Goal: Information Seeking & Learning: Learn about a topic

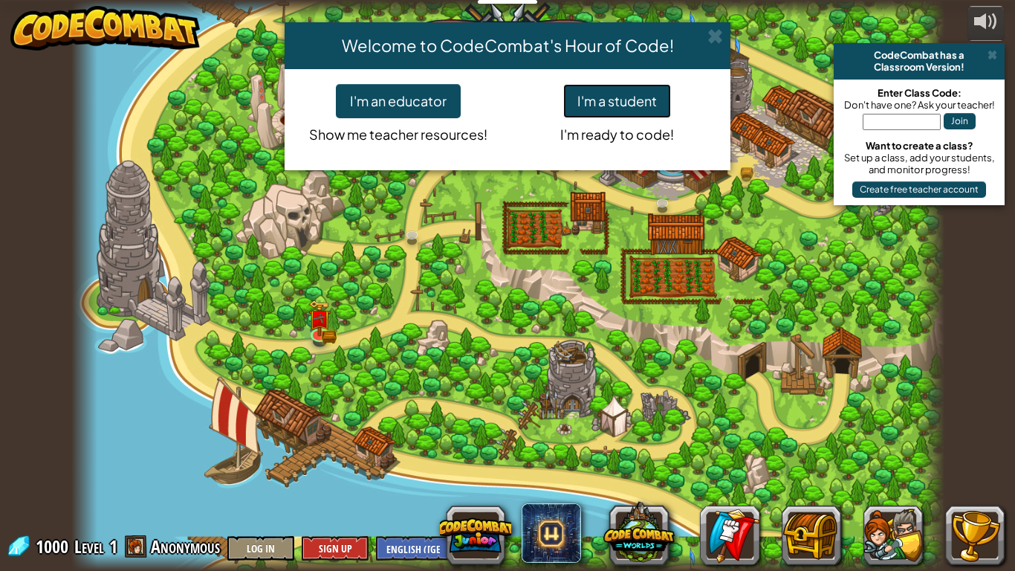
click at [638, 96] on button "I'm a student" at bounding box center [617, 101] width 108 height 34
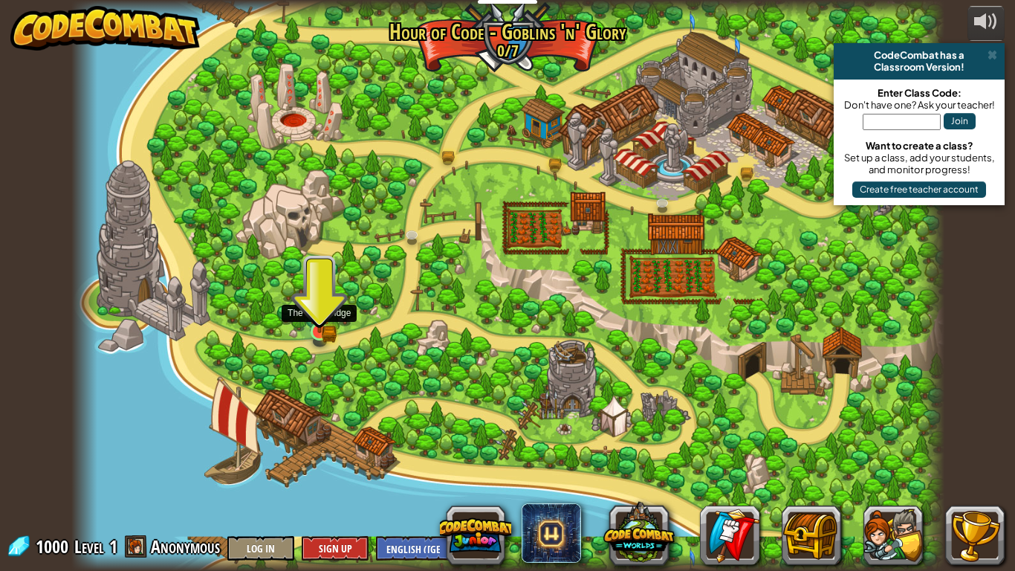
click at [320, 322] on img at bounding box center [319, 309] width 22 height 48
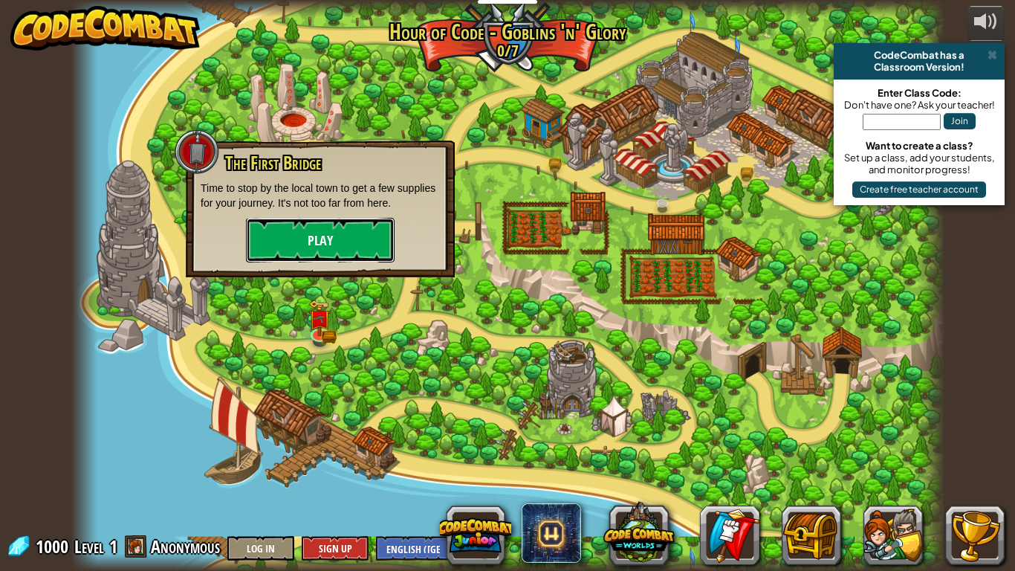
click at [312, 228] on button "Play" at bounding box center [320, 240] width 149 height 45
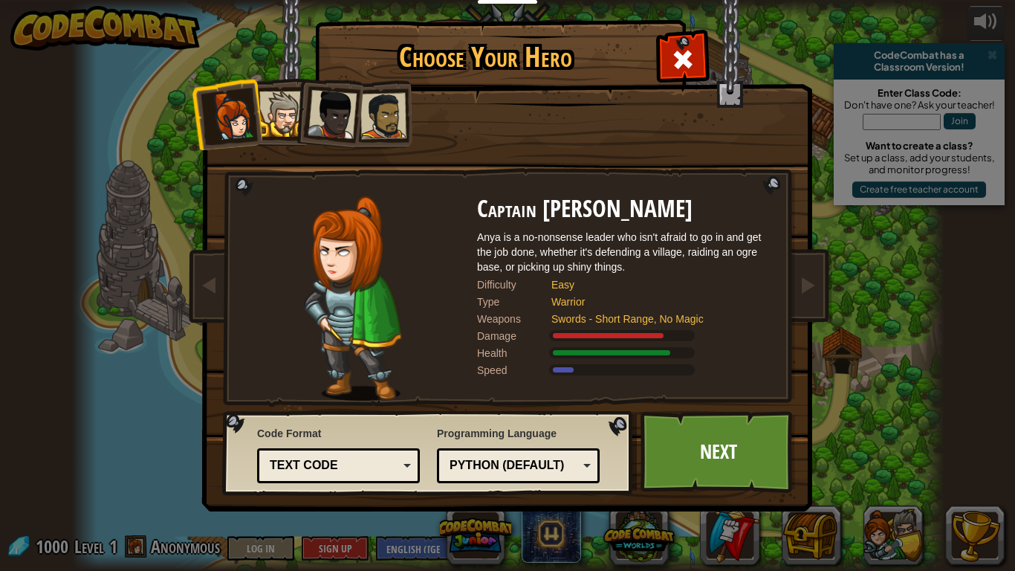
click at [271, 100] on div at bounding box center [281, 113] width 45 height 45
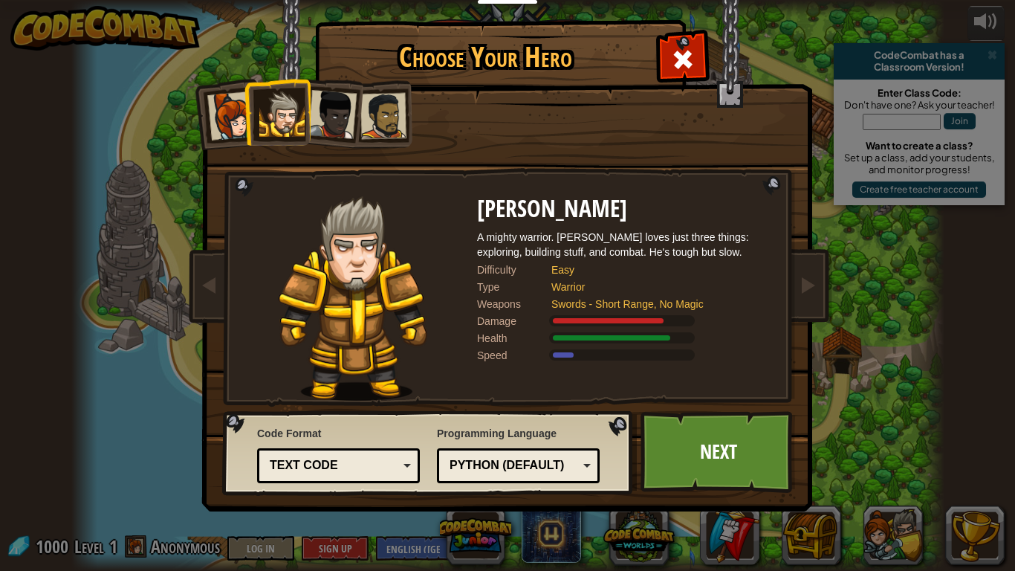
click at [323, 110] on div at bounding box center [332, 114] width 49 height 49
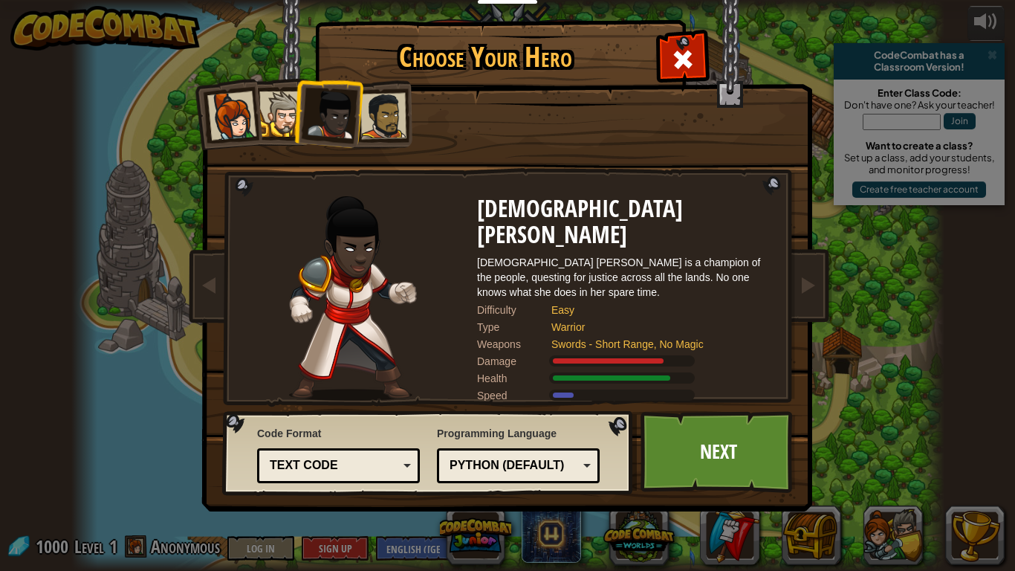
click at [373, 117] on div at bounding box center [384, 116] width 46 height 46
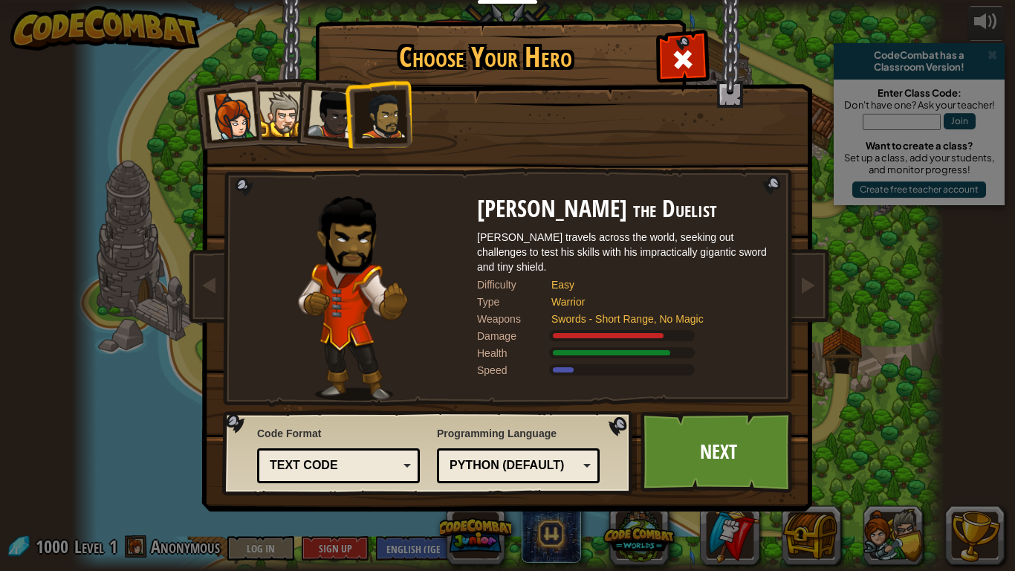
click at [323, 119] on div at bounding box center [332, 114] width 49 height 49
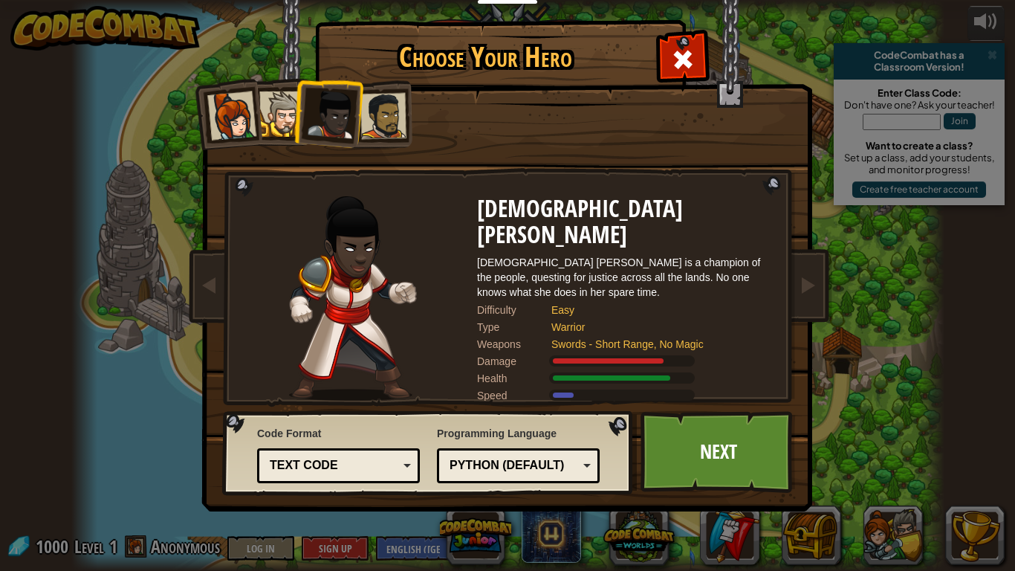
click at [380, 117] on div at bounding box center [384, 116] width 46 height 46
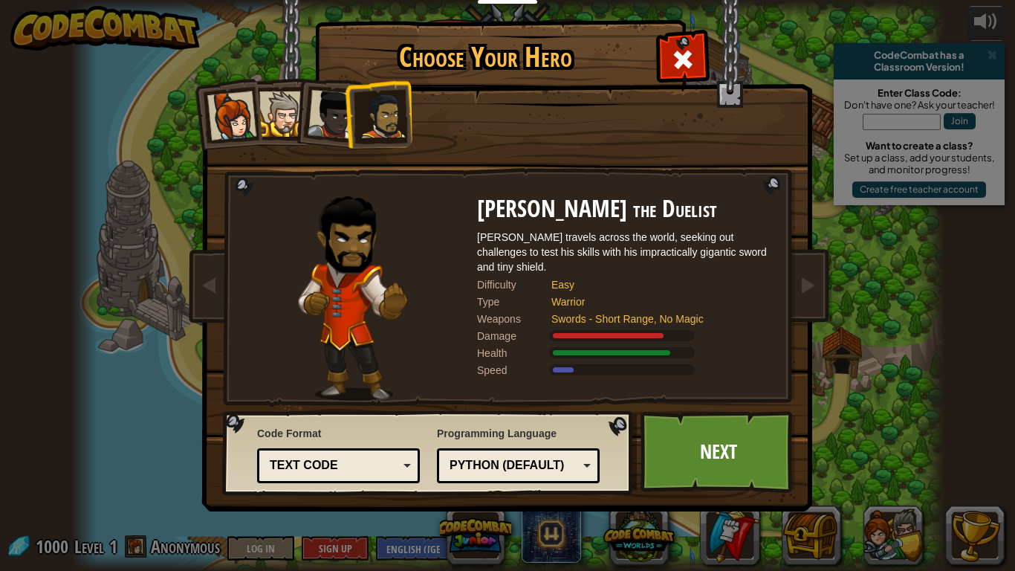
click at [315, 116] on div at bounding box center [332, 114] width 49 height 49
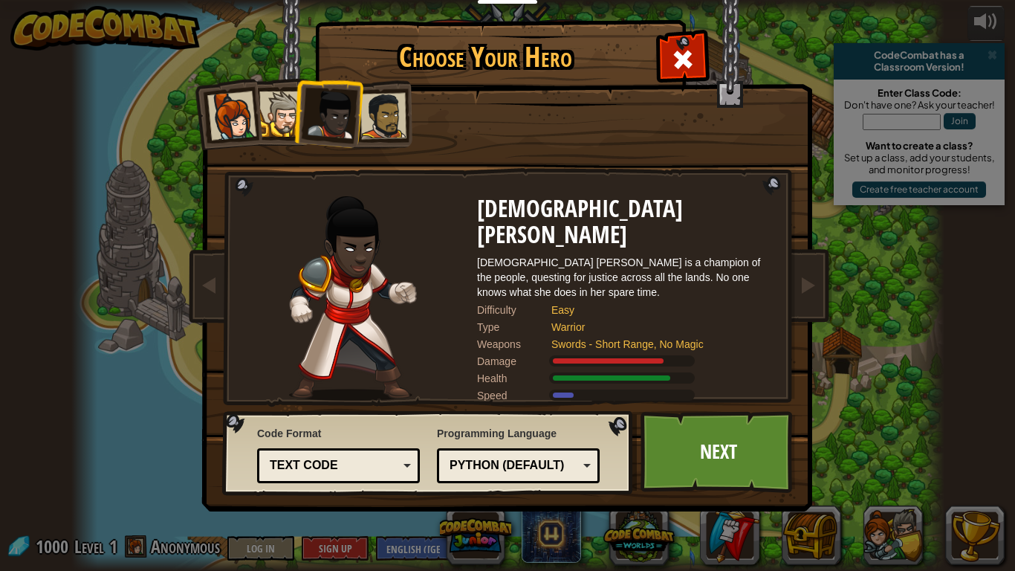
click at [282, 114] on div at bounding box center [281, 113] width 45 height 45
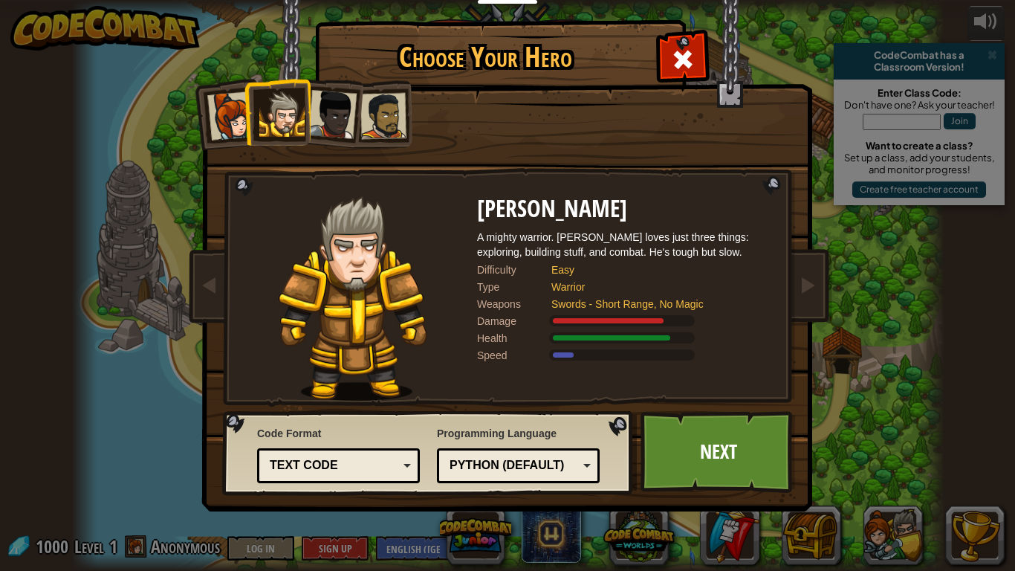
click at [240, 116] on div at bounding box center [231, 115] width 49 height 49
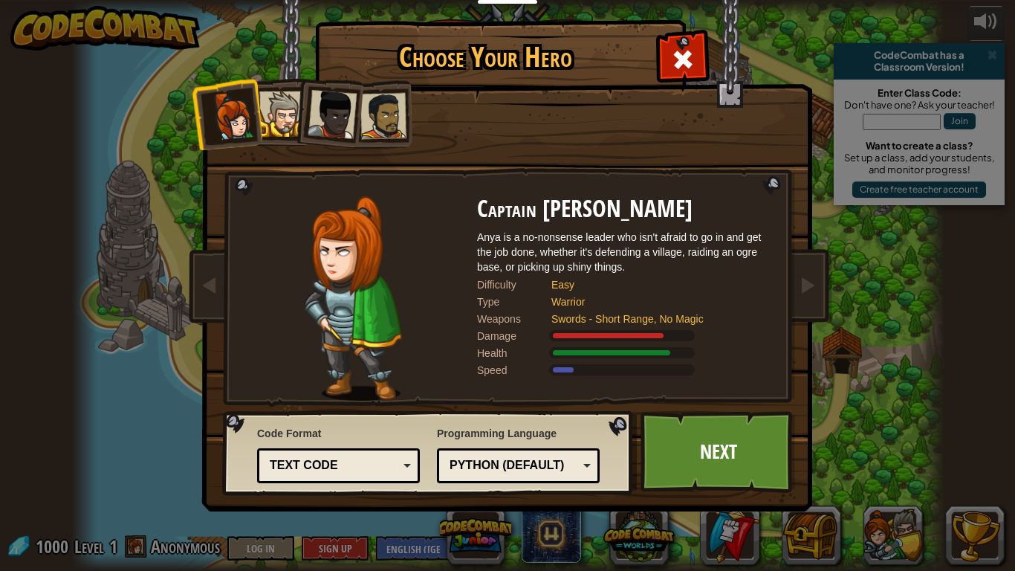
click at [285, 109] on div at bounding box center [281, 113] width 45 height 45
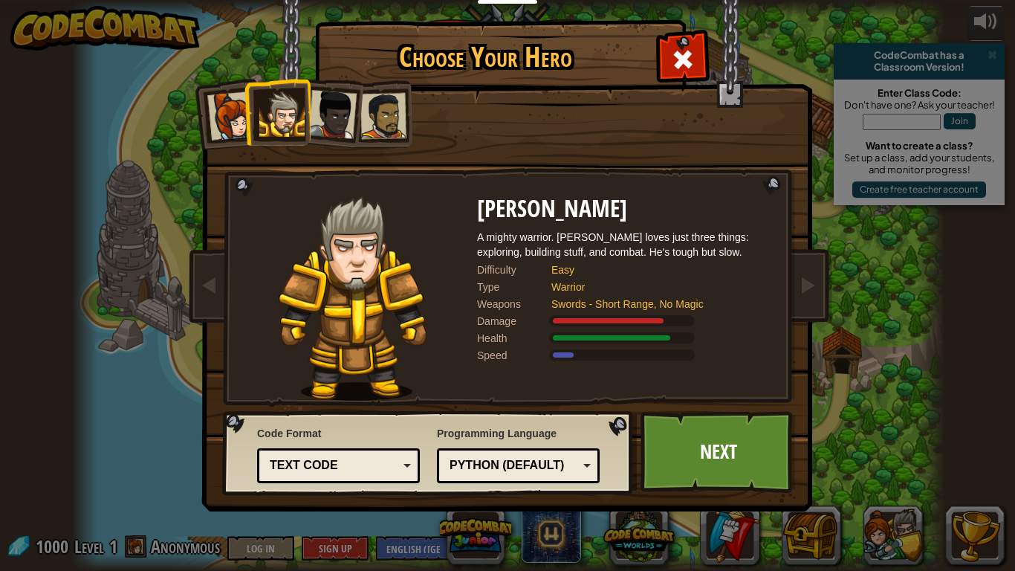
click at [307, 110] on li at bounding box center [277, 112] width 67 height 68
click at [324, 103] on div at bounding box center [332, 114] width 49 height 49
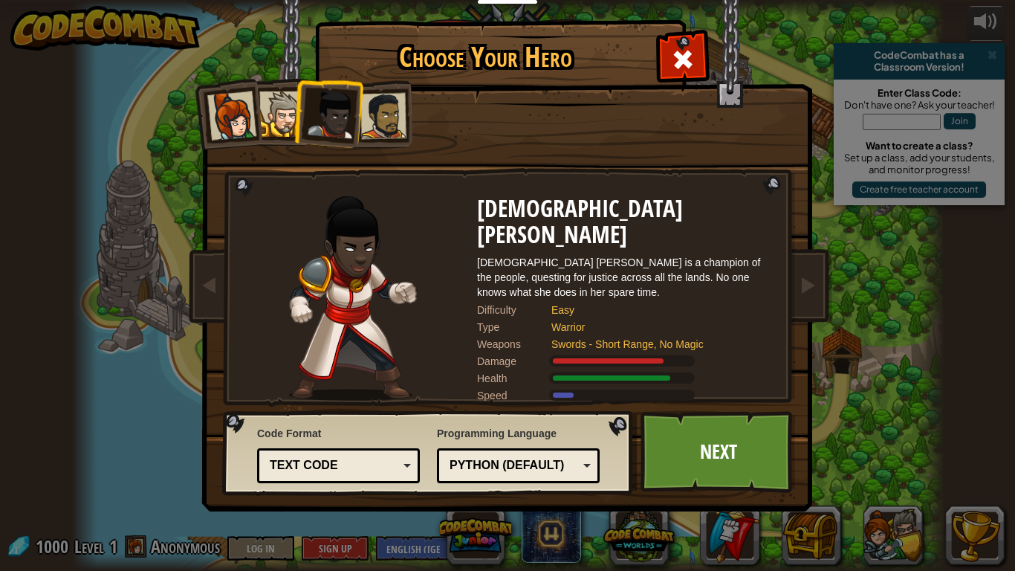
click at [355, 120] on li at bounding box center [327, 111] width 73 height 73
click at [381, 130] on div at bounding box center [384, 116] width 46 height 46
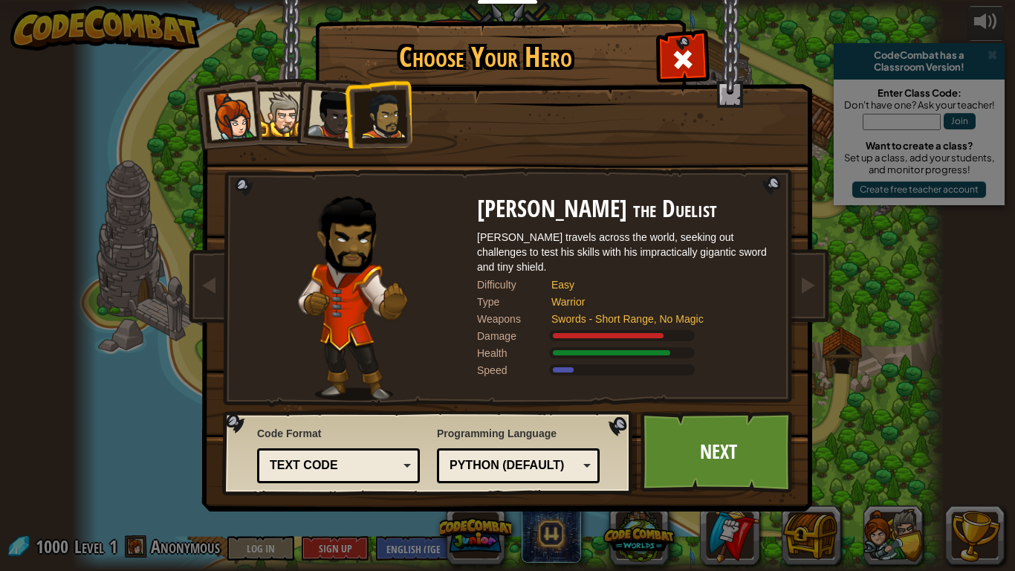
click at [297, 122] on li at bounding box center [327, 111] width 73 height 73
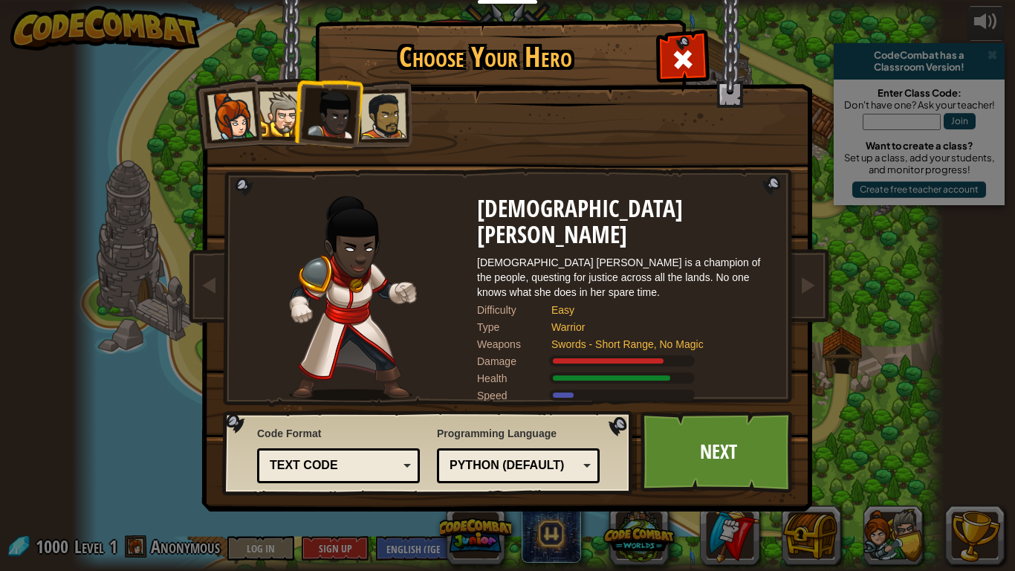
click at [284, 108] on div at bounding box center [281, 113] width 45 height 45
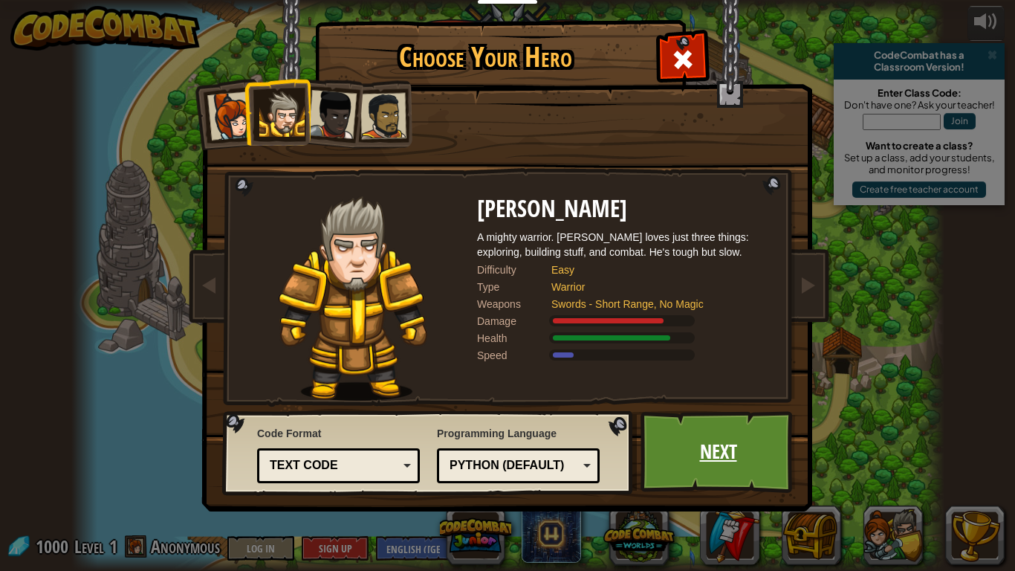
click at [673, 439] on link "Next" at bounding box center [718, 452] width 155 height 82
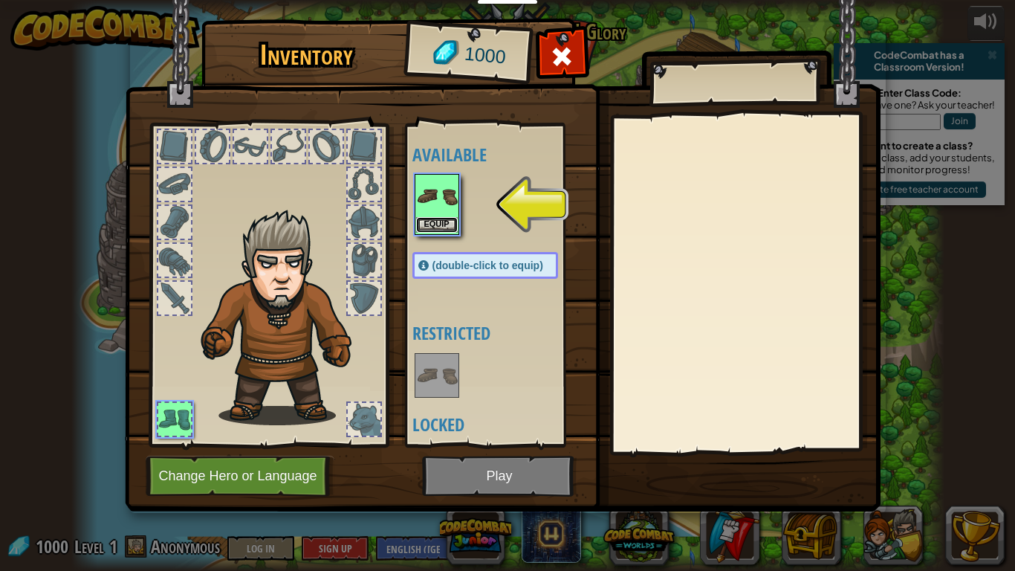
click at [442, 225] on button "Equip" at bounding box center [437, 225] width 42 height 16
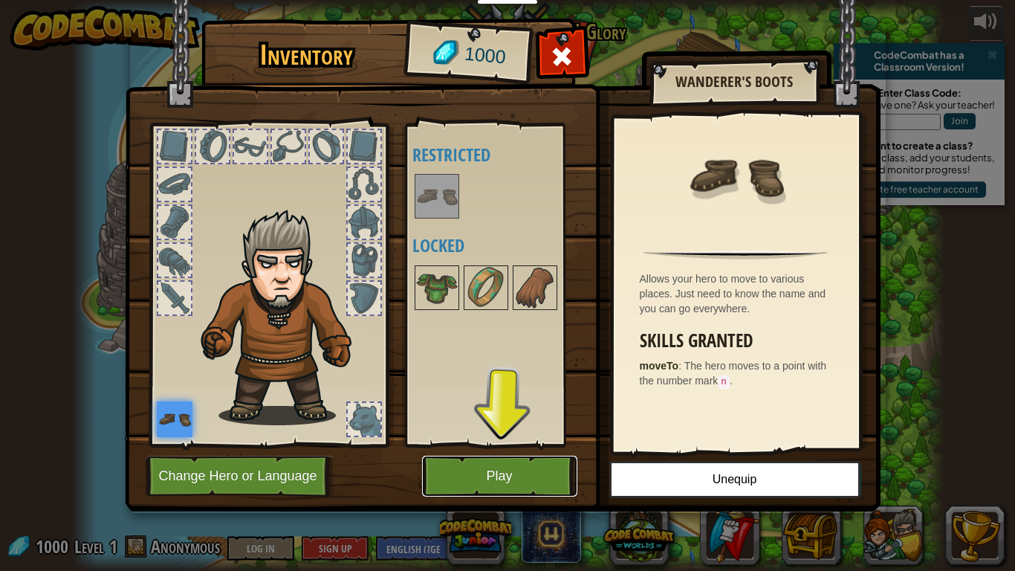
click at [466, 485] on button "Play" at bounding box center [499, 476] width 155 height 41
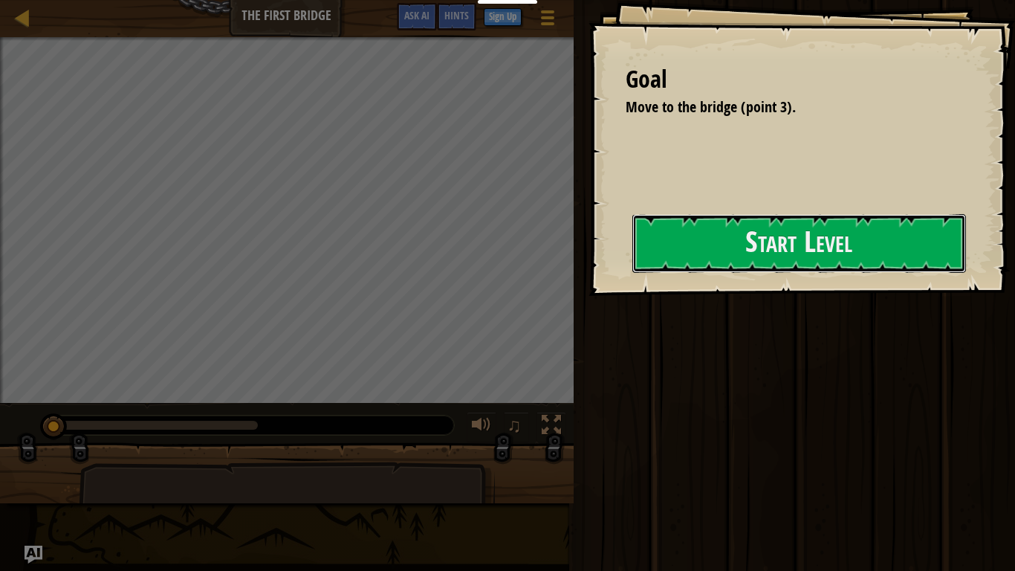
click at [806, 252] on button "Start Level" at bounding box center [800, 243] width 334 height 59
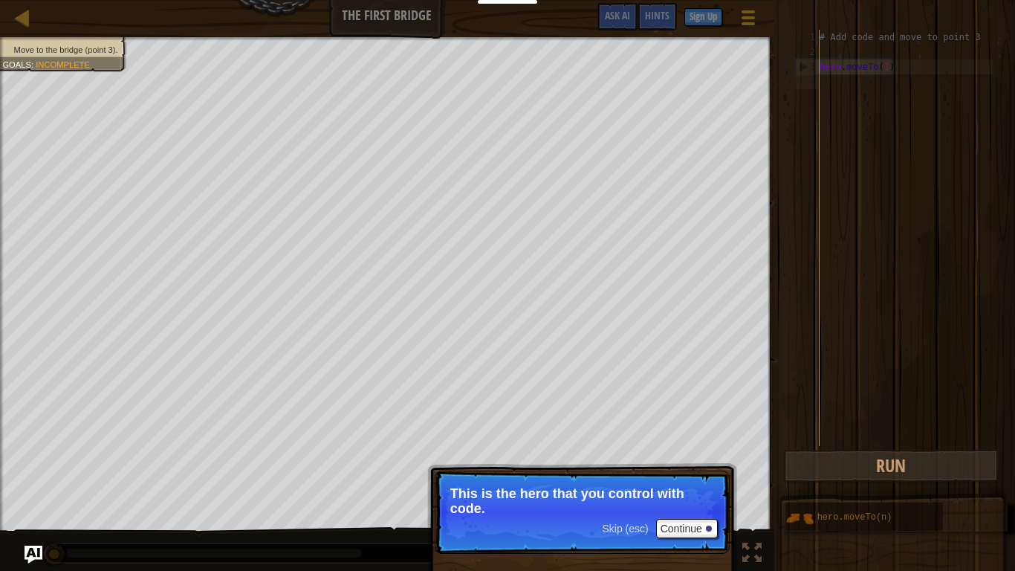
click at [533, 510] on p "This is the hero that you control with code." at bounding box center [582, 501] width 264 height 30
click at [538, 511] on p "This is the hero that you control with code." at bounding box center [582, 501] width 264 height 30
click at [702, 531] on button "Continue" at bounding box center [687, 528] width 62 height 19
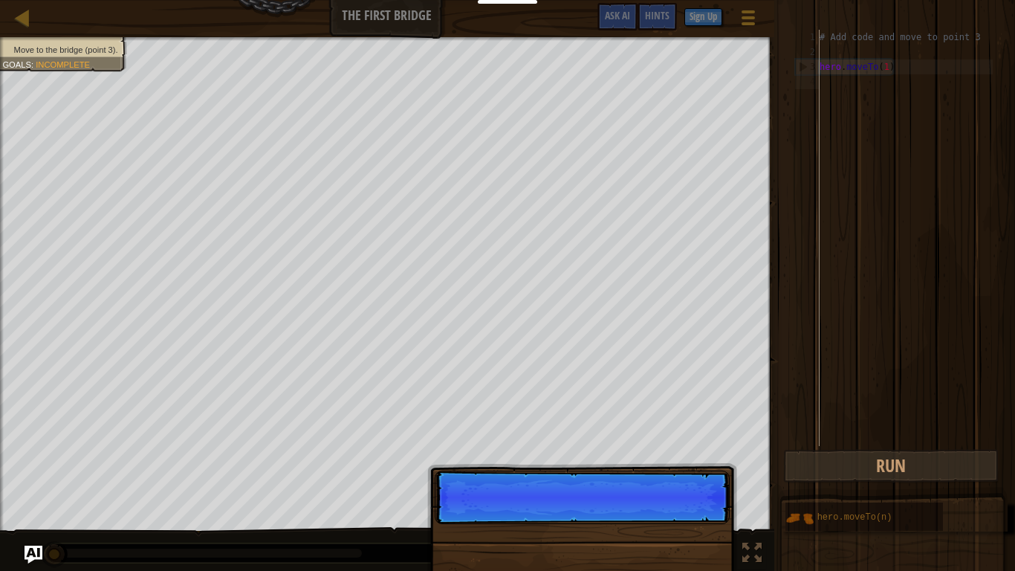
scroll to position [7, 0]
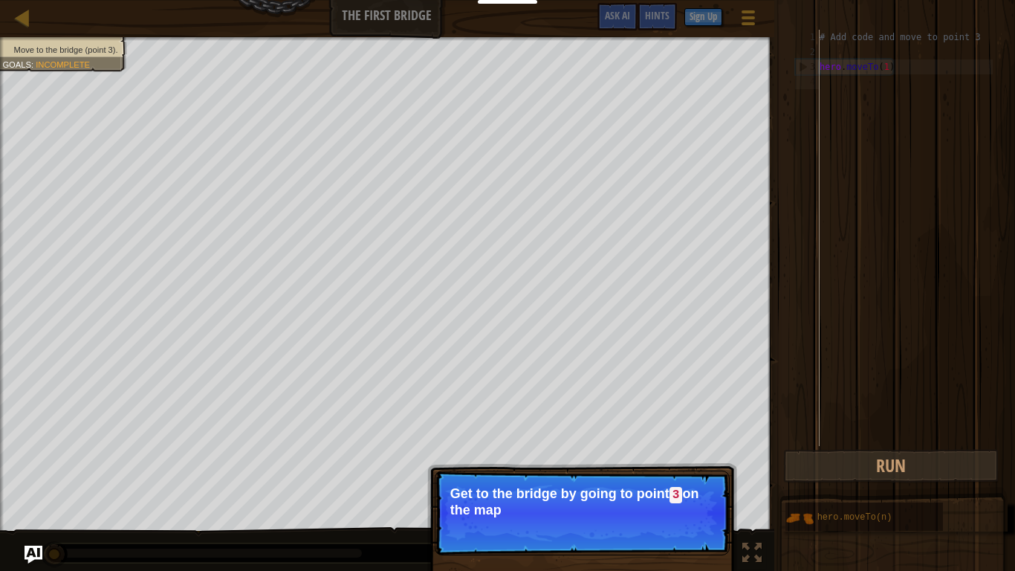
click at [697, 526] on p "Skip (esc) Continue Get to the bridge by going to point 3 on the map" at bounding box center [582, 513] width 295 height 85
click at [688, 496] on p "Get to the bridge by going to point 3 on the map." at bounding box center [582, 501] width 264 height 31
click at [691, 534] on button "Continue" at bounding box center [687, 529] width 62 height 19
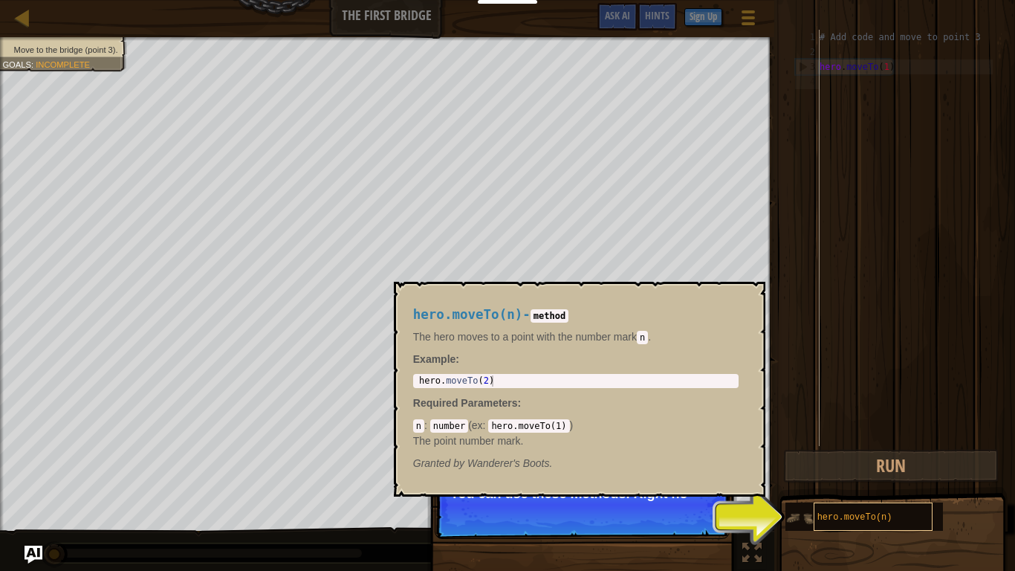
click at [865, 516] on span "hero.moveTo(n)" at bounding box center [855, 517] width 75 height 10
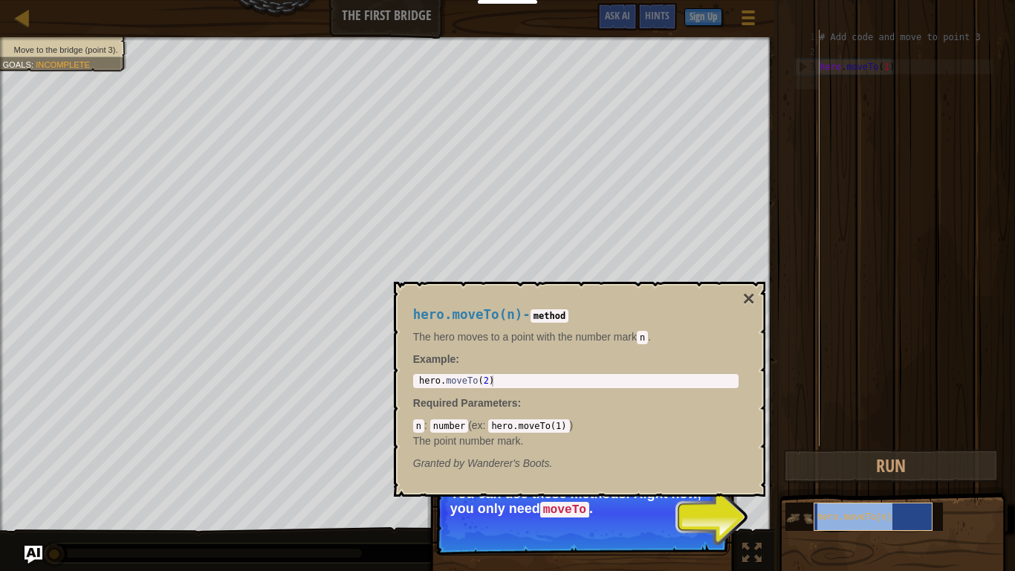
click at [865, 516] on span "hero.moveTo(n)" at bounding box center [855, 517] width 75 height 10
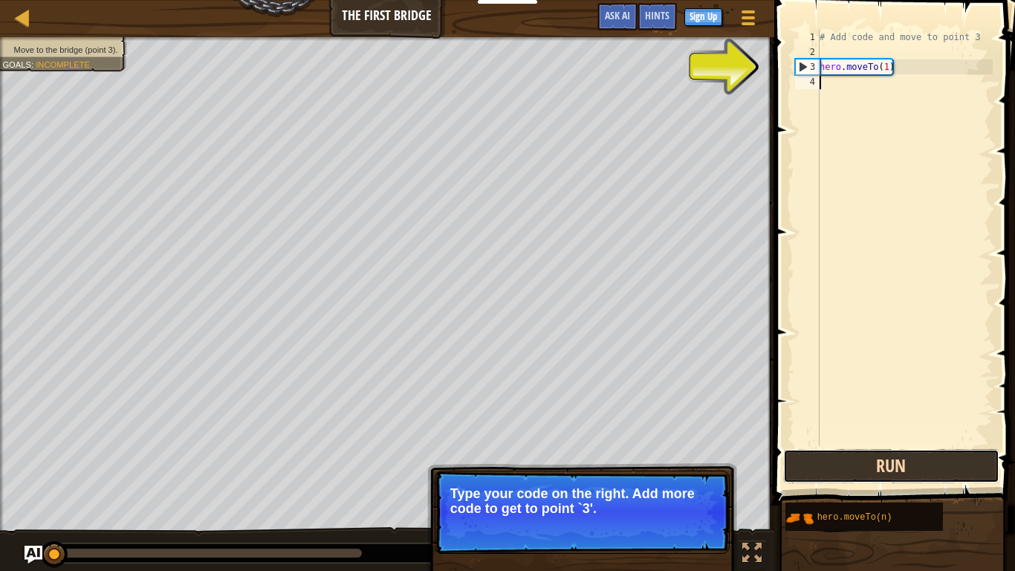
click at [847, 462] on button "Run" at bounding box center [891, 466] width 216 height 34
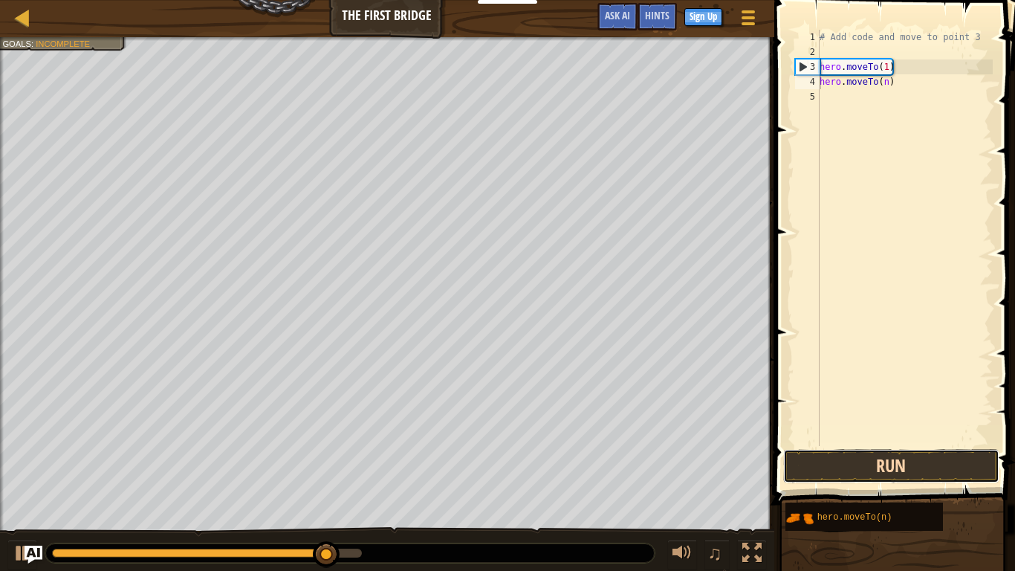
click at [876, 461] on button "Run" at bounding box center [891, 466] width 216 height 34
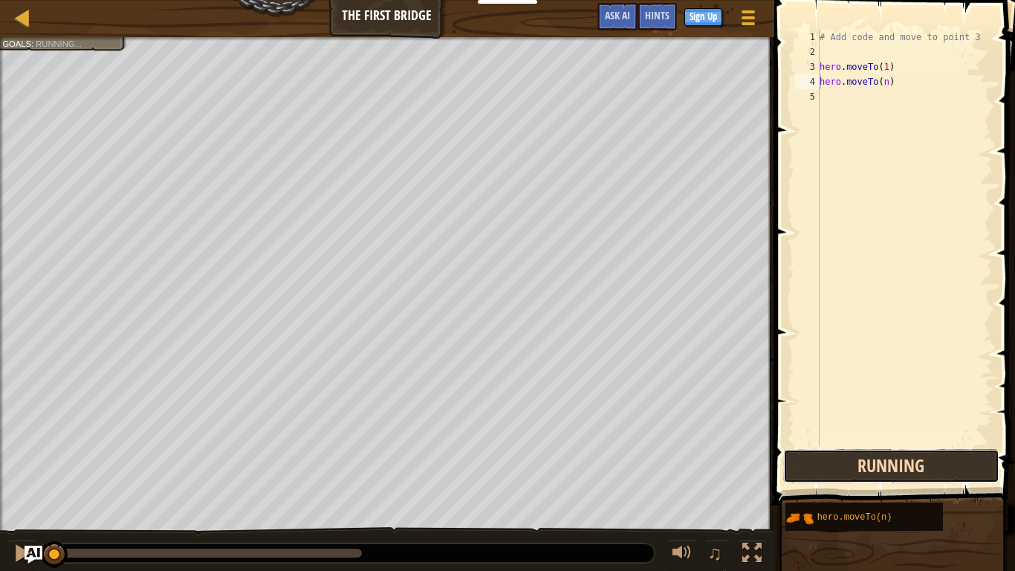
click at [868, 467] on button "Running" at bounding box center [891, 466] width 216 height 34
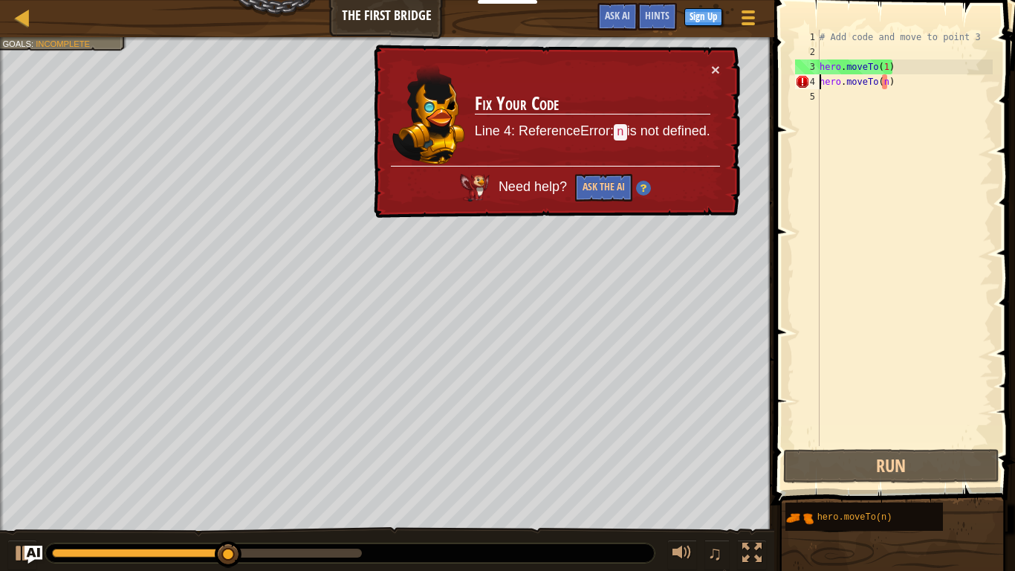
click at [886, 84] on div "# Add code and move to point 3 hero . moveTo ( 1 ) hero . moveTo ( n )" at bounding box center [905, 253] width 176 height 446
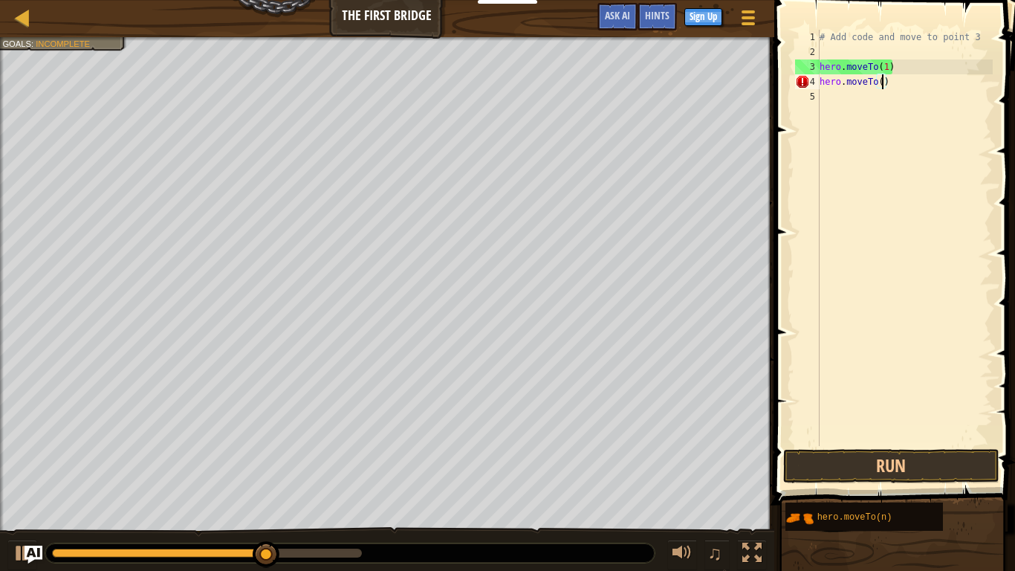
type textarea "hero.moveTo(1)"
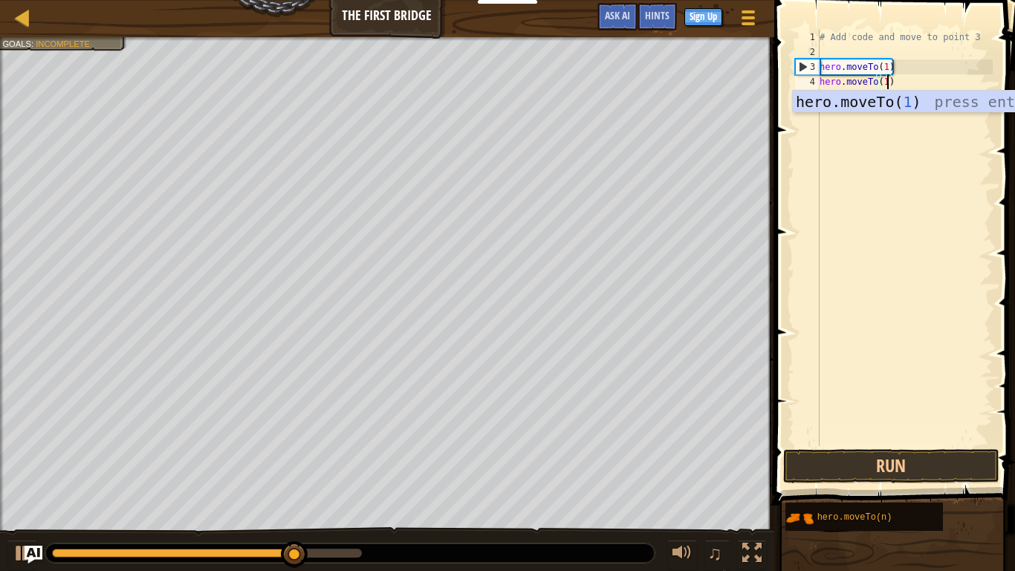
click at [914, 226] on div "# Add code and move to point 3 hero . moveTo ( 1 ) hero . moveTo ( 1 )" at bounding box center [905, 253] width 176 height 446
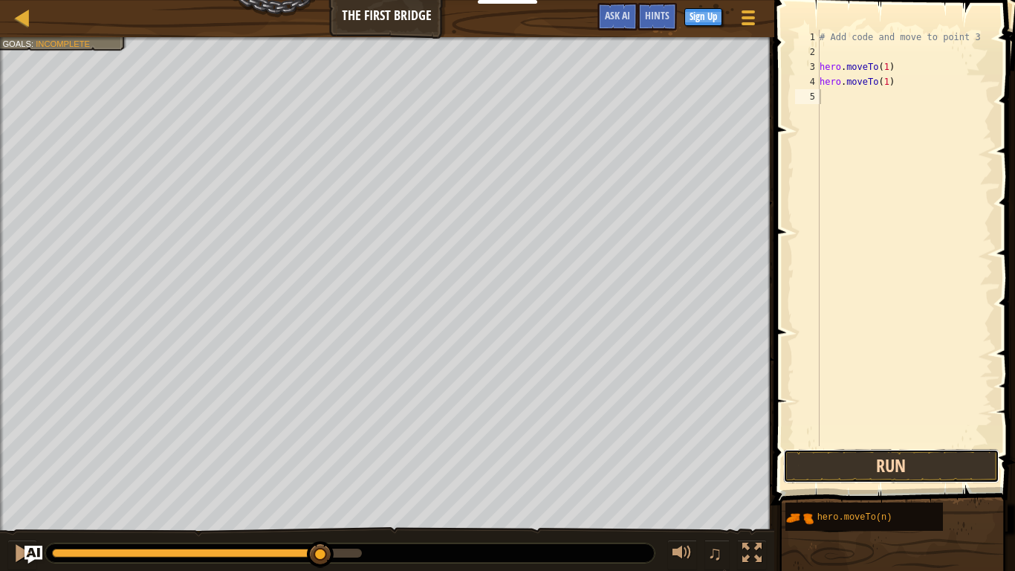
click at [880, 470] on button "Run" at bounding box center [891, 466] width 216 height 34
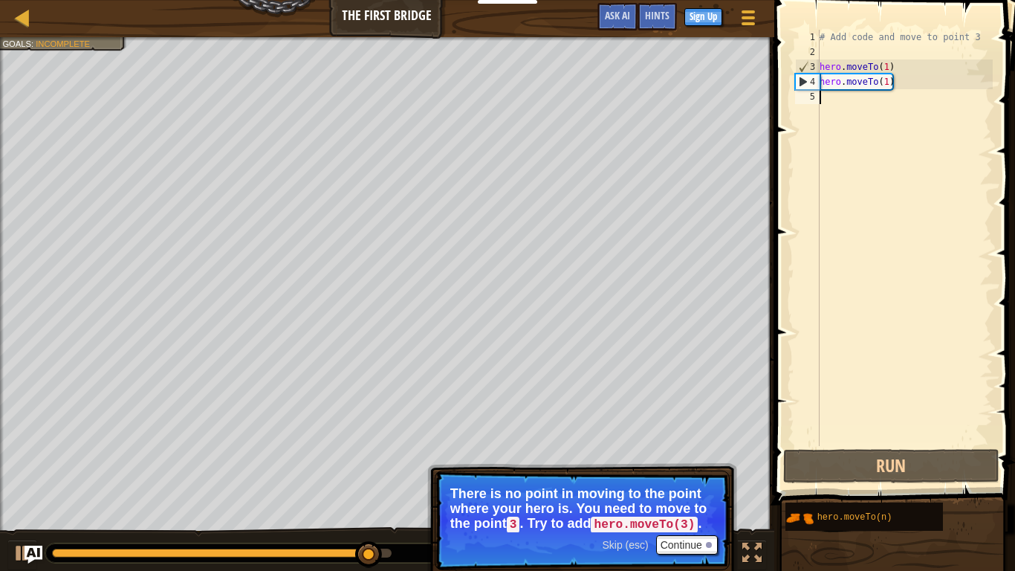
click at [888, 85] on div "# Add code and move to point 3 hero . moveTo ( 1 ) hero . moveTo ( 1 )" at bounding box center [905, 253] width 176 height 446
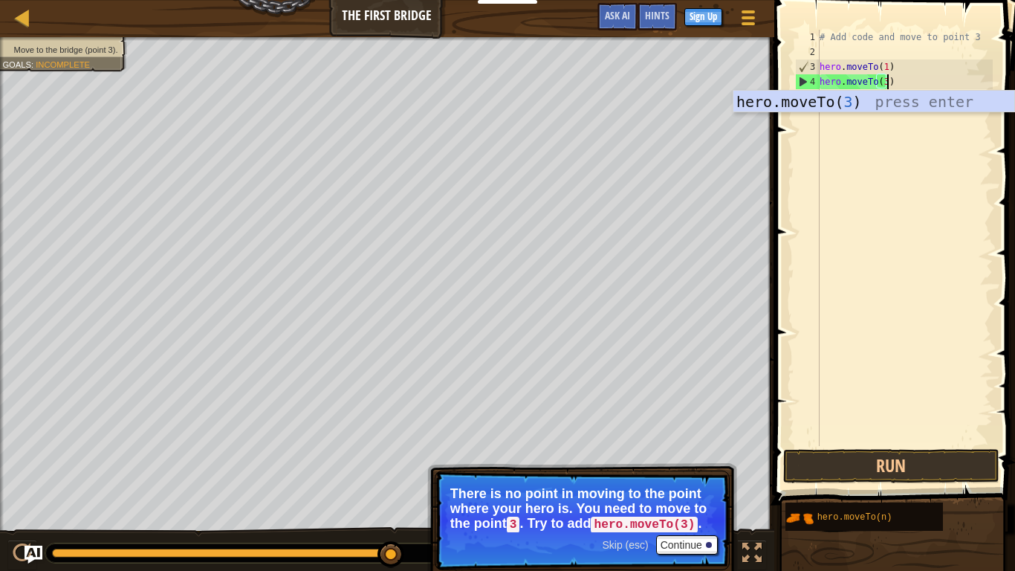
scroll to position [7, 10]
click at [887, 62] on div "# Add code and move to point 3 hero . moveTo ( 1 ) hero . moveTo ( 3 )" at bounding box center [905, 253] width 176 height 446
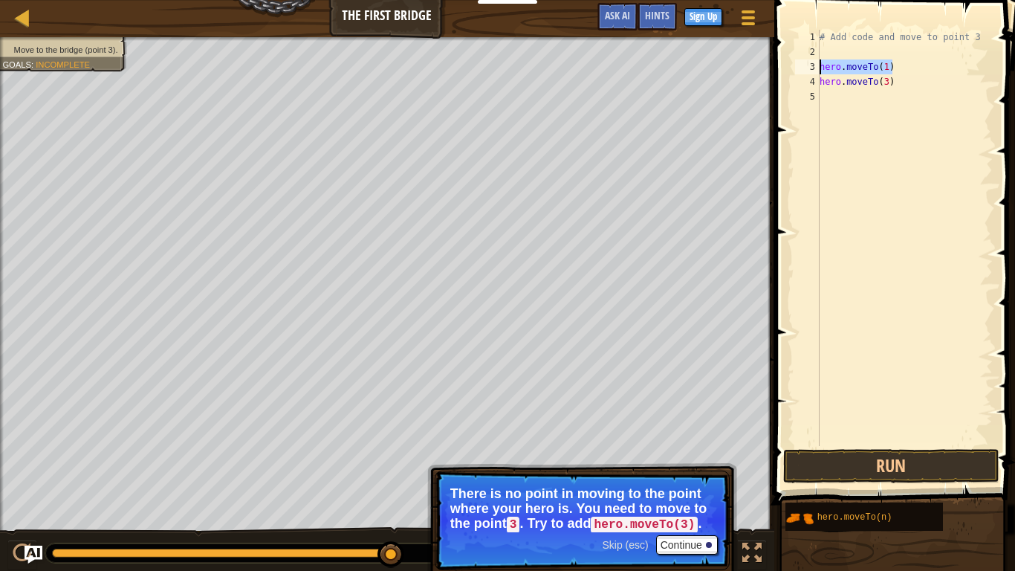
drag, startPoint x: 897, startPoint y: 65, endPoint x: 818, endPoint y: 65, distance: 78.8
click at [818, 65] on div "hero.moveTo(1) 1 2 3 4 5 # Add code and move to point 3 hero . moveTo ( 1 ) her…" at bounding box center [892, 238] width 201 height 416
type textarea "hero.moveTo(1)"
click at [934, 462] on button "Run" at bounding box center [891, 466] width 216 height 34
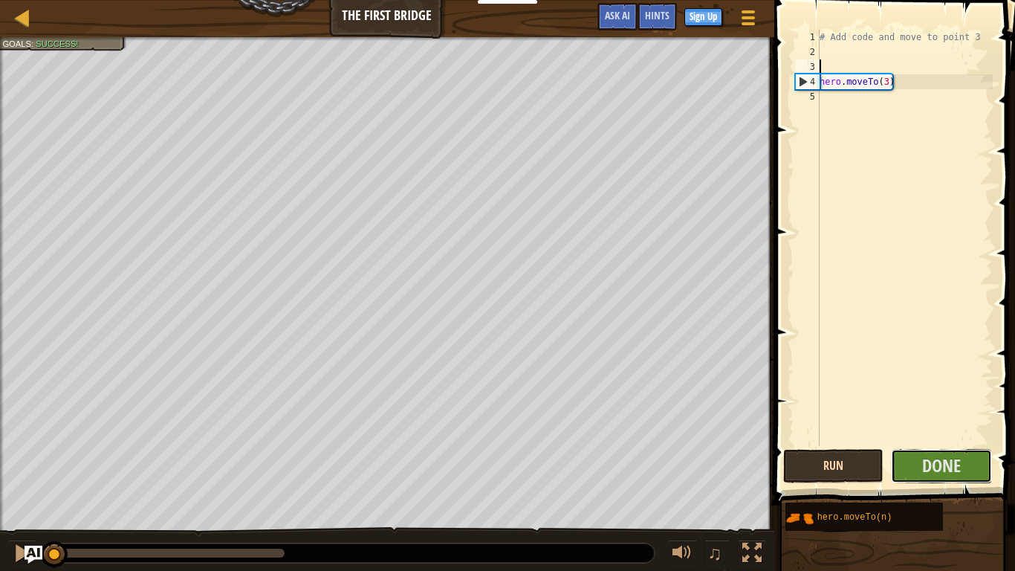
click at [934, 462] on span "Done" at bounding box center [941, 465] width 39 height 24
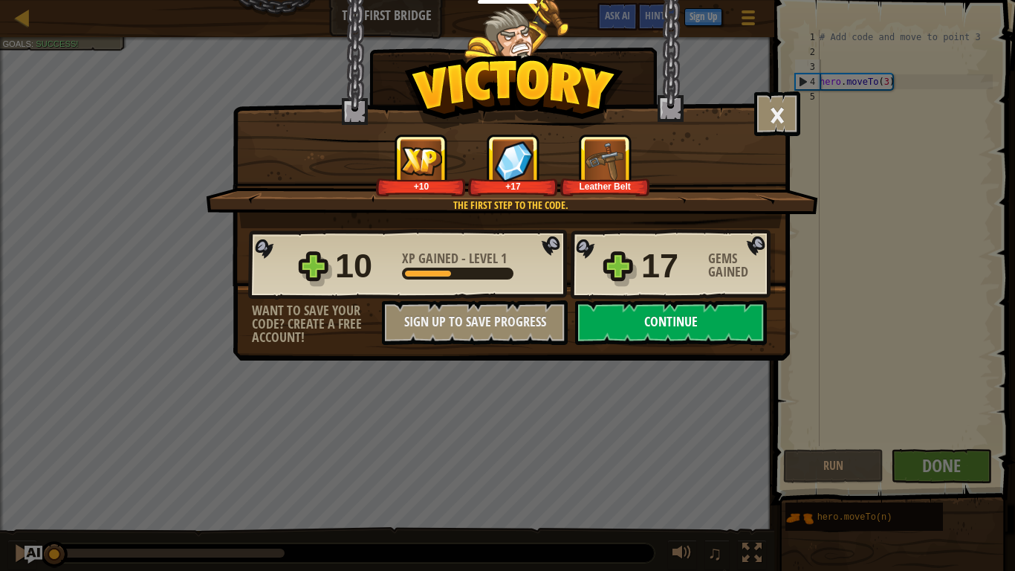
click at [650, 319] on button "Continue" at bounding box center [671, 322] width 192 height 45
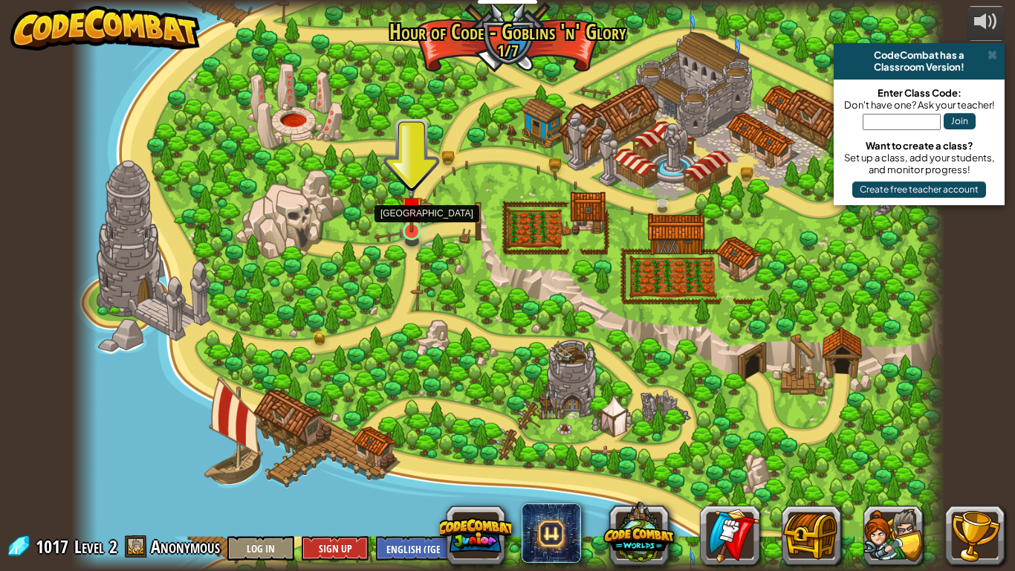
click at [408, 224] on img at bounding box center [412, 207] width 22 height 51
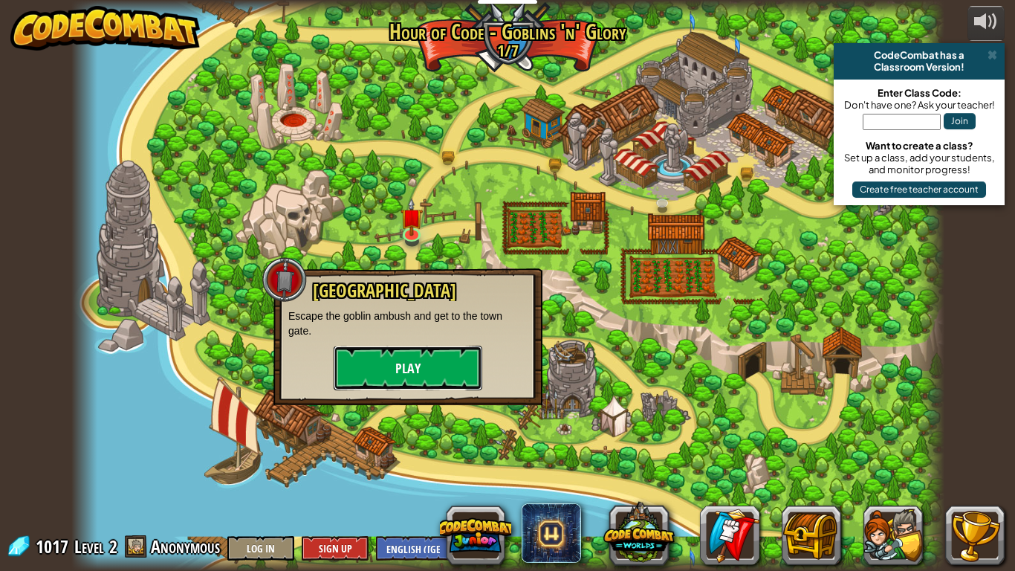
click at [439, 370] on button "Play" at bounding box center [408, 368] width 149 height 45
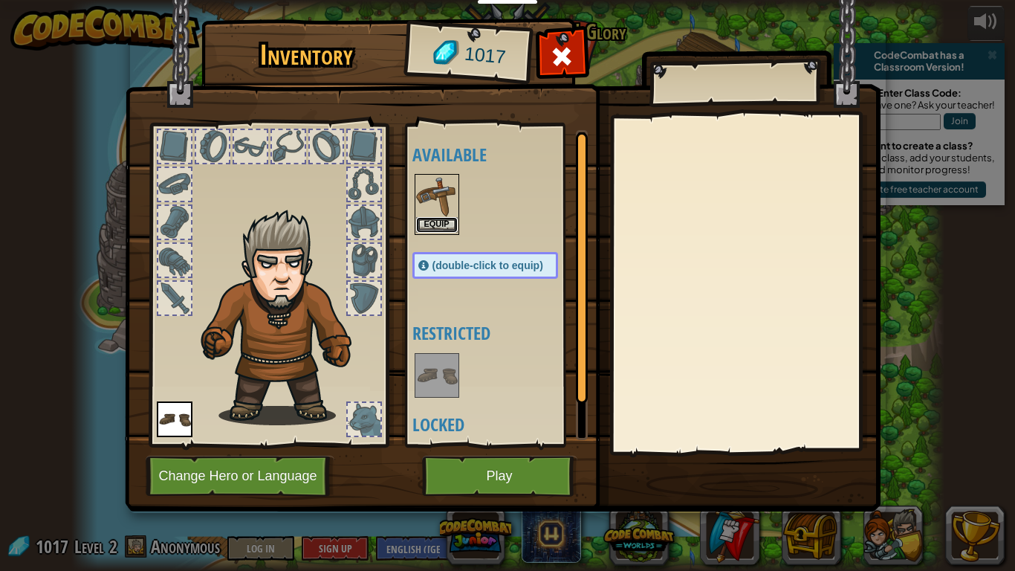
click at [449, 225] on button "Equip" at bounding box center [437, 225] width 42 height 16
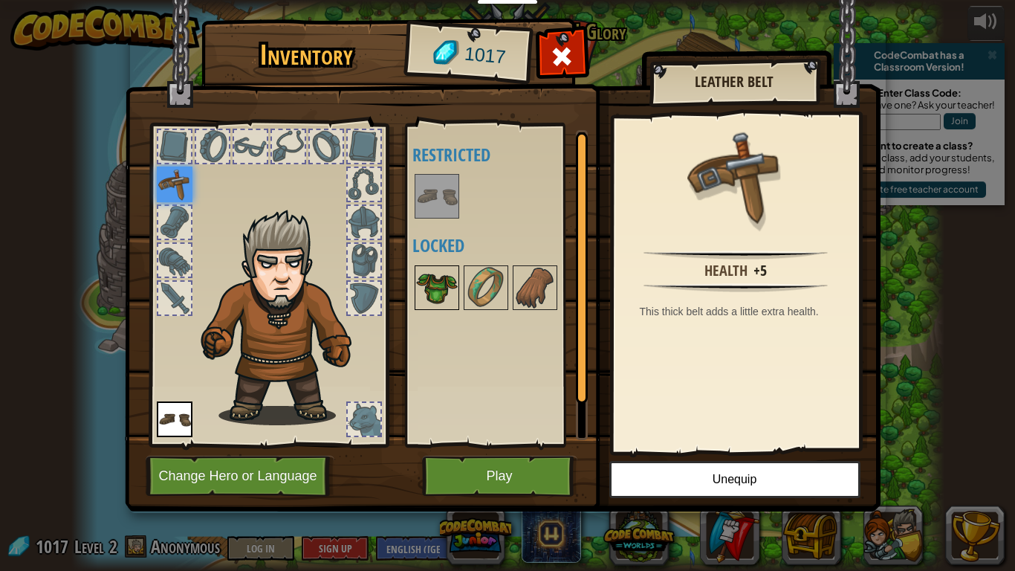
click at [442, 289] on img at bounding box center [437, 288] width 42 height 42
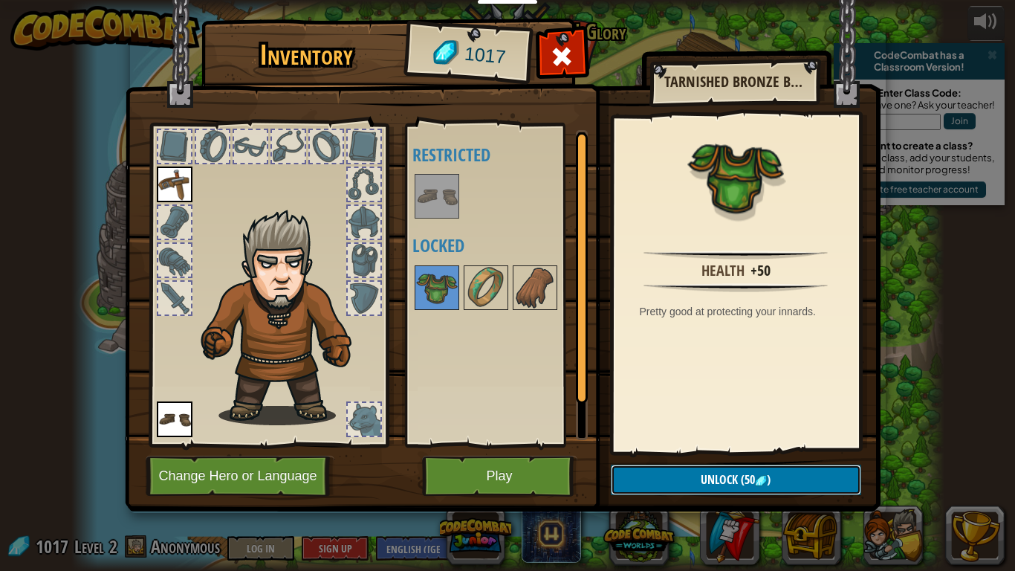
click at [675, 482] on button "Unlock (50 )" at bounding box center [736, 480] width 251 height 30
click at [766, 486] on button "Confirm" at bounding box center [736, 480] width 251 height 30
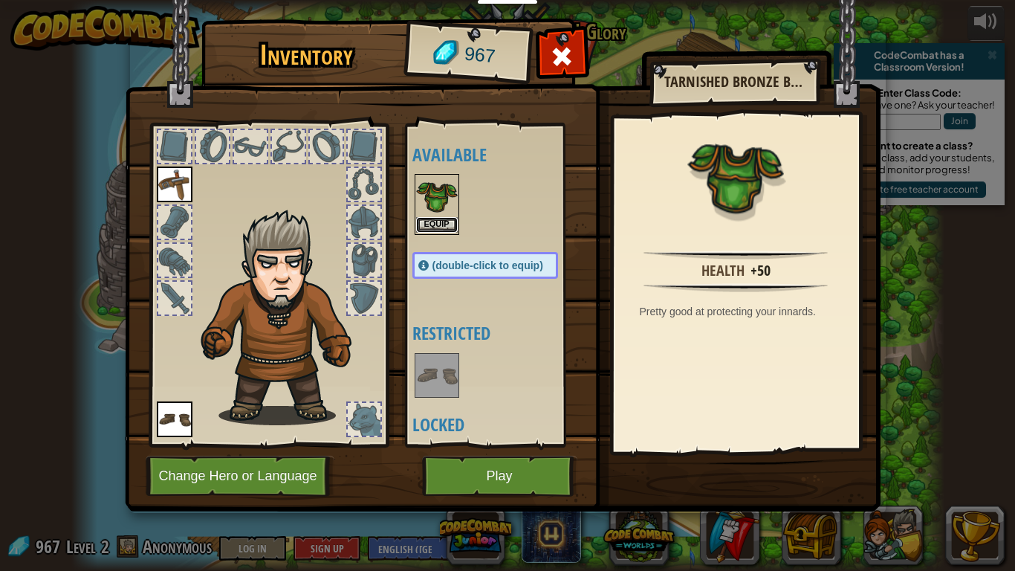
click at [445, 217] on button "Equip" at bounding box center [437, 225] width 42 height 16
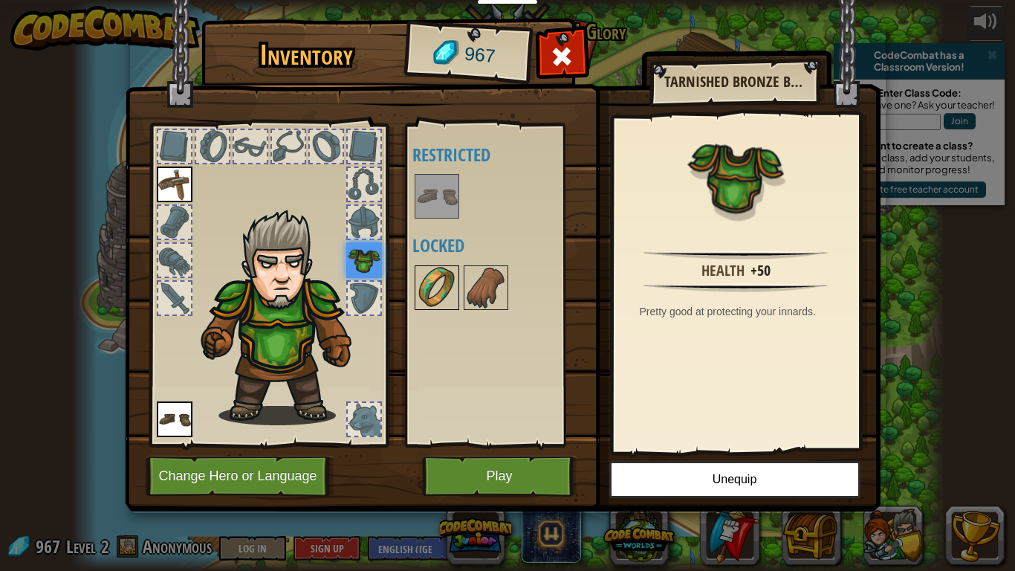
click at [447, 288] on img at bounding box center [437, 288] width 42 height 42
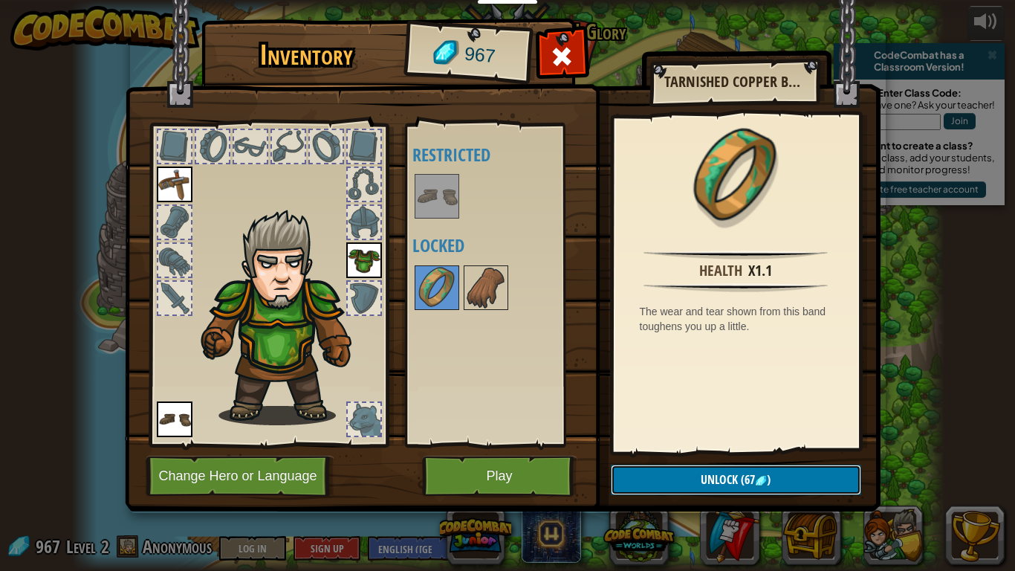
click at [723, 483] on span "Unlock" at bounding box center [719, 479] width 37 height 16
click at [697, 477] on button "Confirm" at bounding box center [736, 480] width 251 height 30
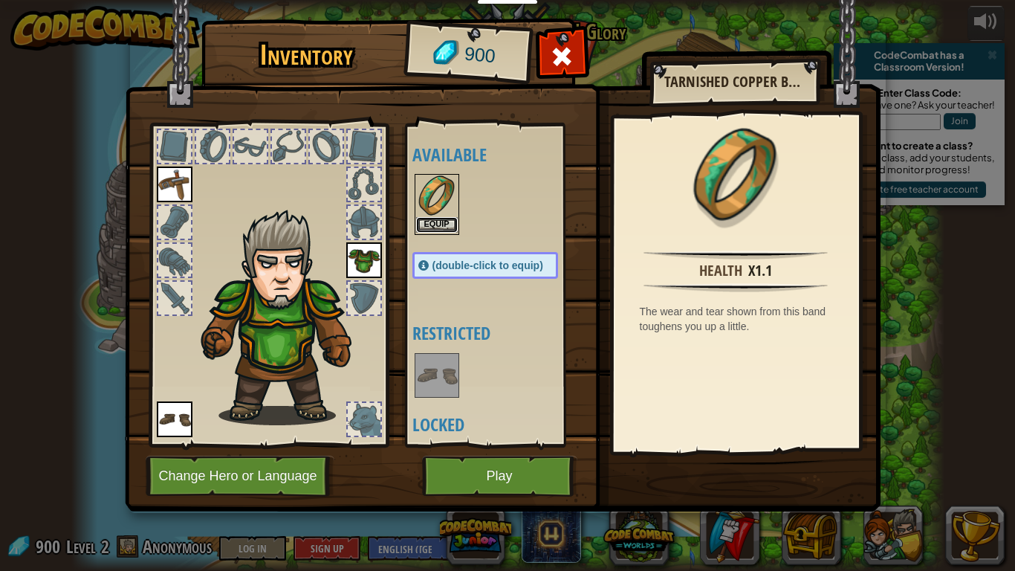
click at [430, 222] on button "Equip" at bounding box center [437, 225] width 42 height 16
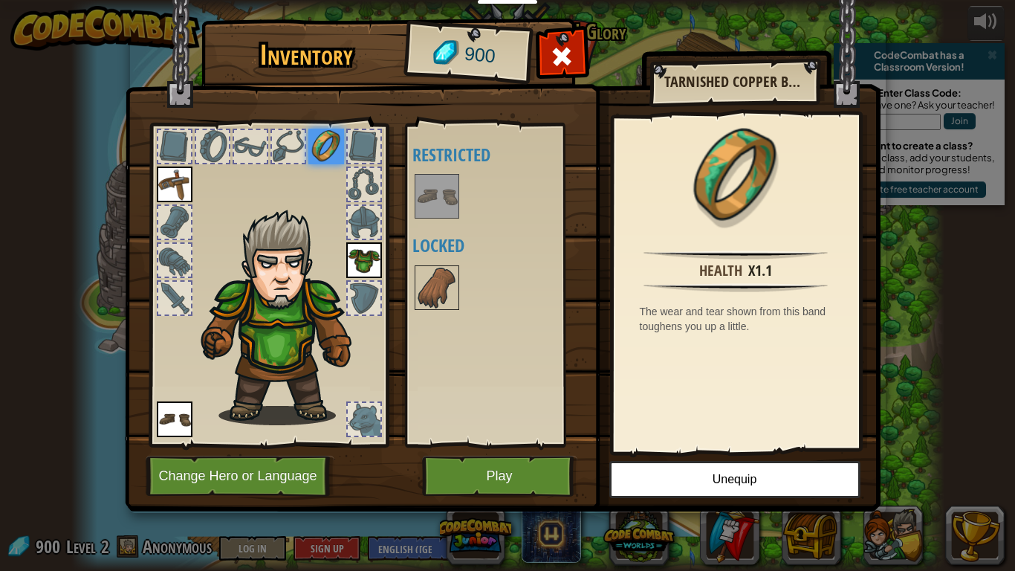
click at [445, 222] on div "Available Equip Equip Equip (double-click to equip) Restricted Locked" at bounding box center [500, 285] width 175 height 310
click at [451, 311] on div at bounding box center [500, 287] width 175 height 49
click at [450, 299] on img at bounding box center [437, 288] width 42 height 42
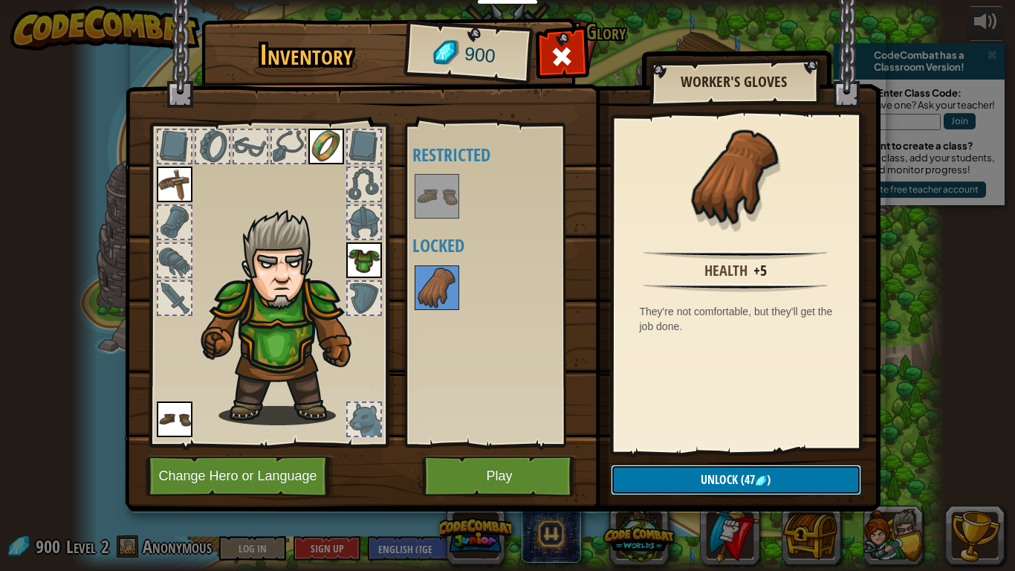
click at [747, 481] on span "(47" at bounding box center [746, 479] width 17 height 16
click at [694, 476] on button "Confirm" at bounding box center [736, 480] width 251 height 30
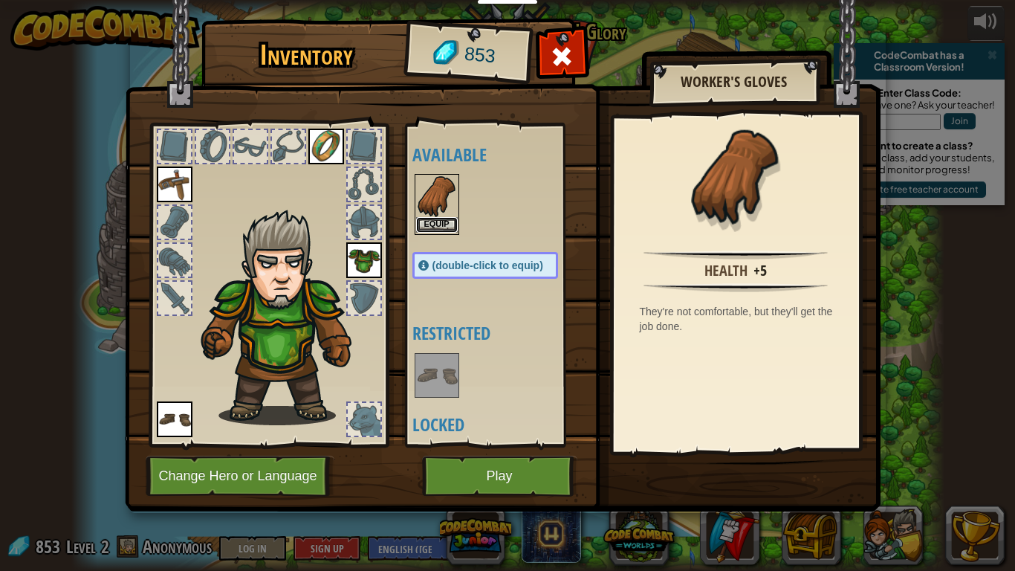
click at [439, 219] on button "Equip" at bounding box center [437, 225] width 42 height 16
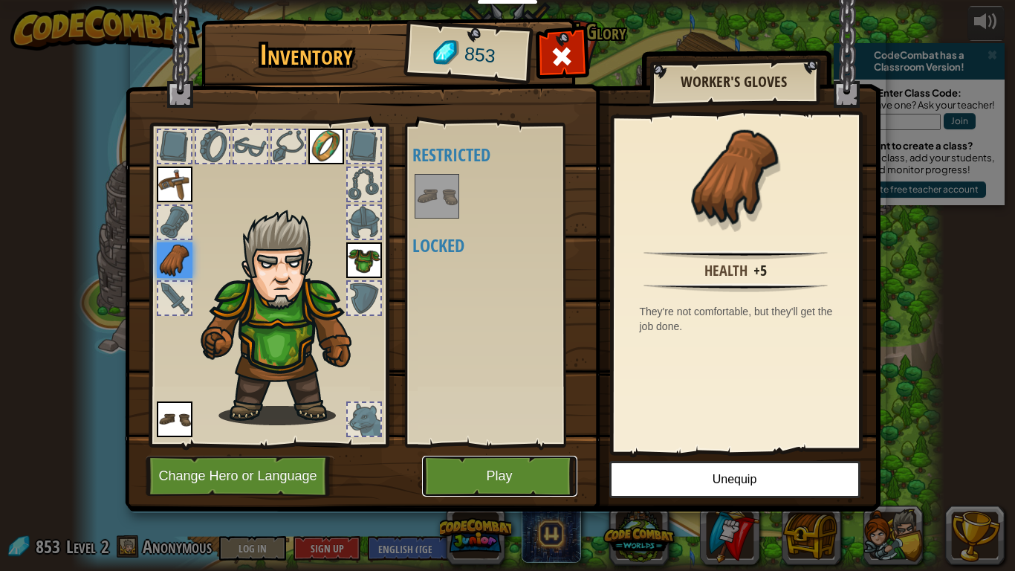
click at [504, 468] on button "Play" at bounding box center [499, 476] width 155 height 41
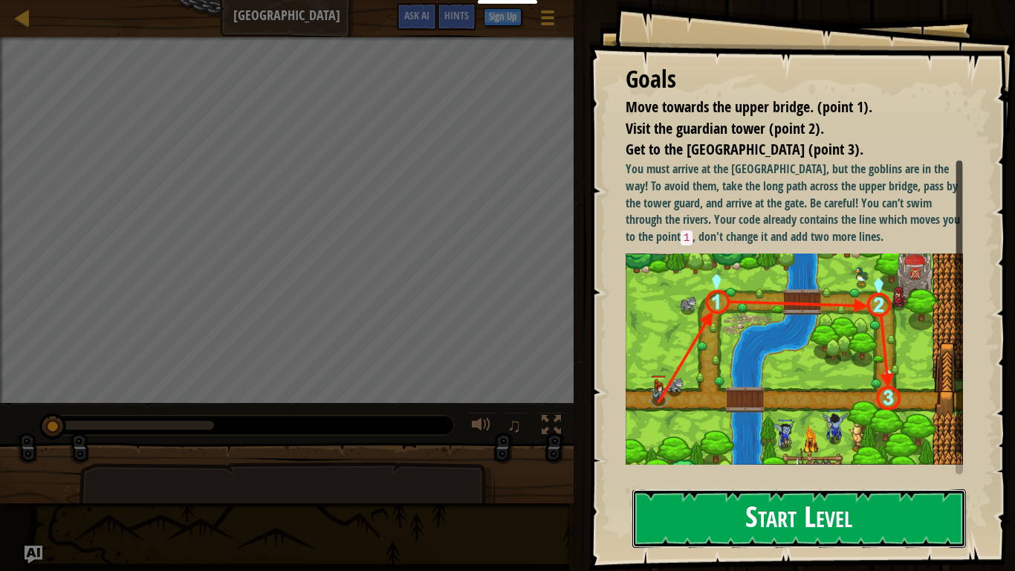
click at [881, 541] on button "Start Level" at bounding box center [800, 518] width 334 height 59
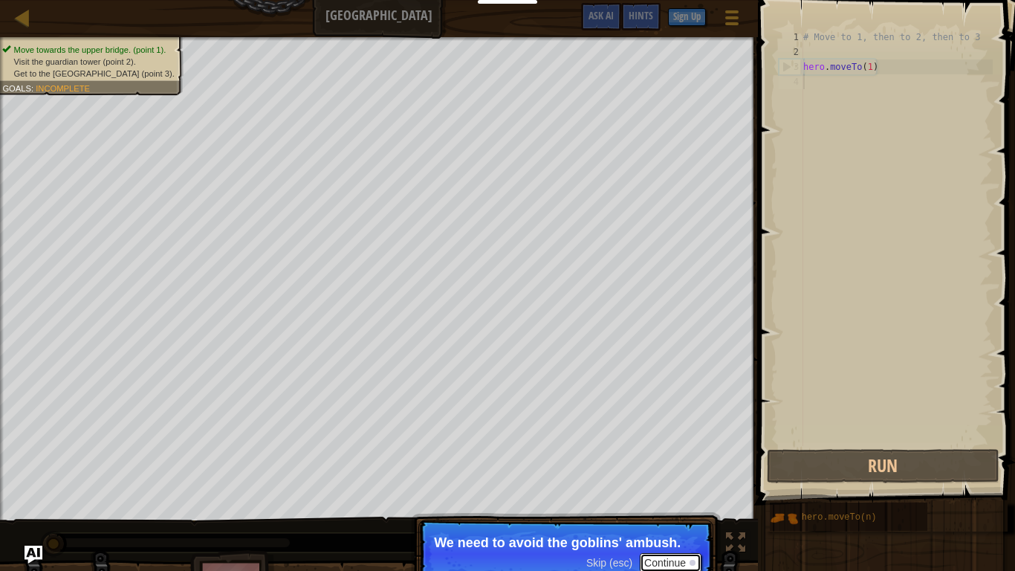
click at [673, 558] on button "Continue" at bounding box center [671, 562] width 62 height 19
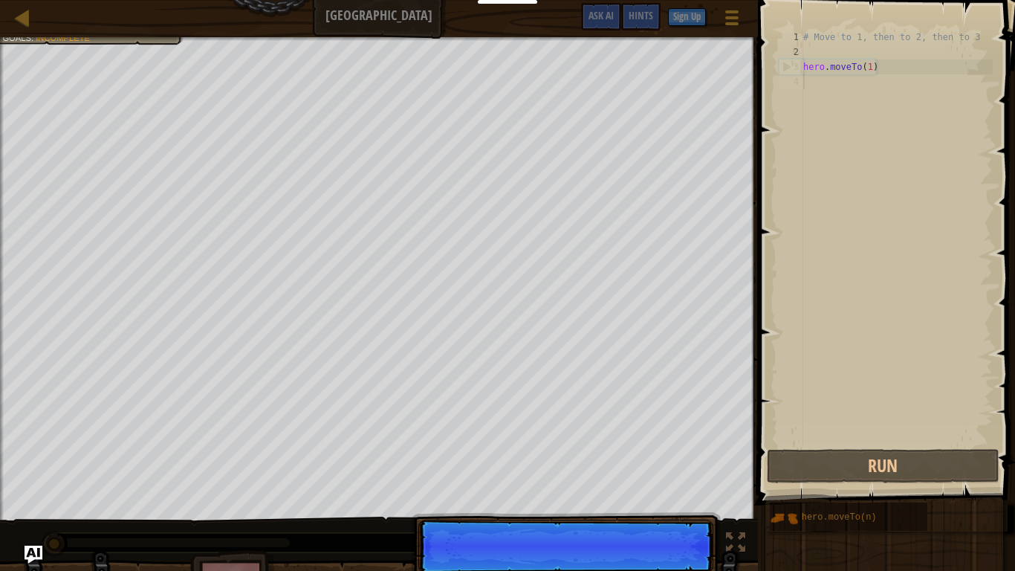
scroll to position [7, 0]
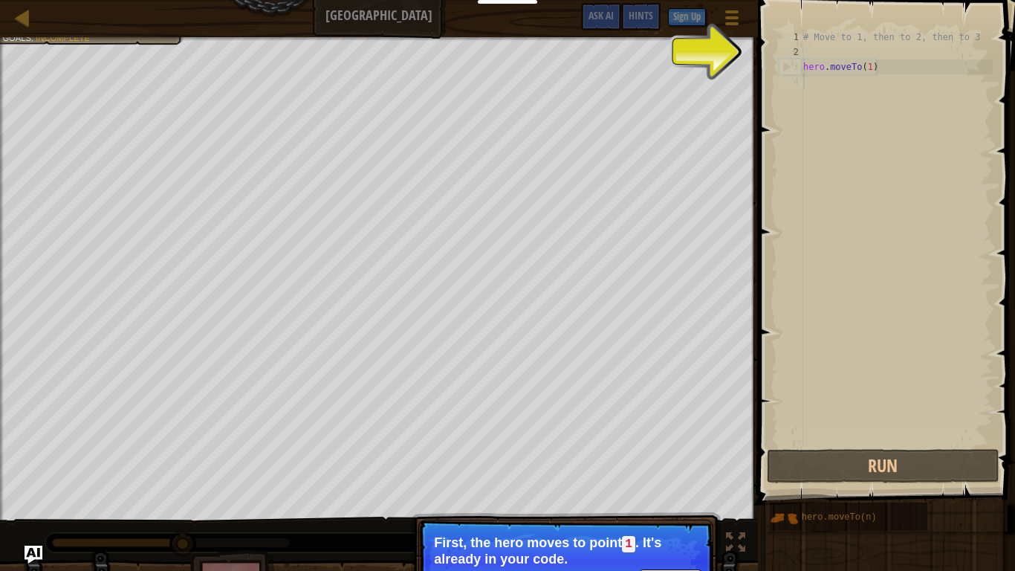
click at [592, 546] on p "First, the hero moves to point 1 . It's already in your code." at bounding box center [566, 550] width 264 height 31
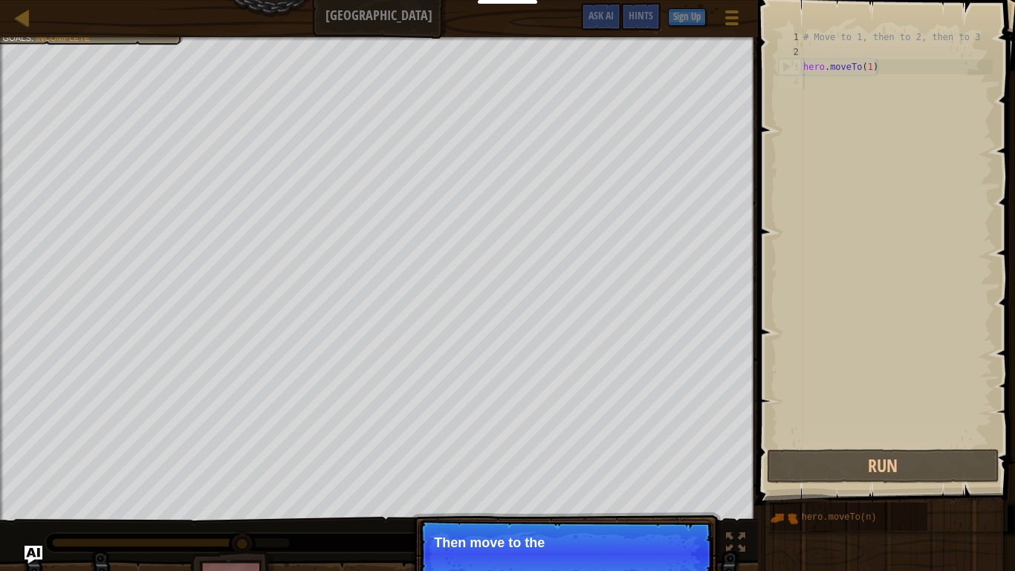
click at [874, 62] on div "# Move to 1, then to 2, then to 3 hero . moveTo ( 1 )" at bounding box center [897, 253] width 193 height 446
type textarea "hero.moveTo(1)"
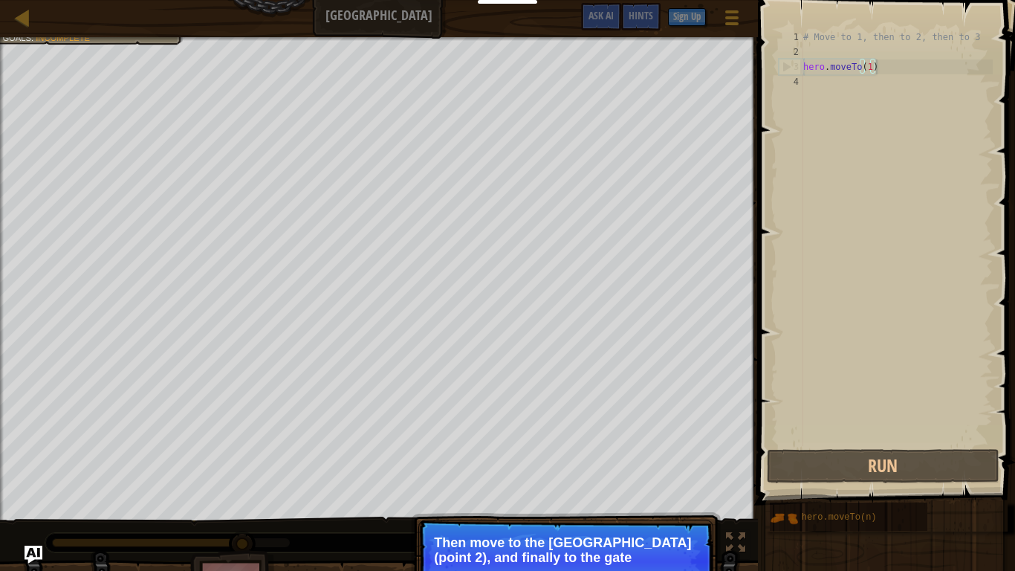
click at [871, 178] on div "# Move to 1, then to 2, then to 3 hero . moveTo ( 1 )" at bounding box center [897, 253] width 193 height 446
click at [615, 552] on p "Then move to the [GEOGRAPHIC_DATA] (point 2), and finally to the gate (point 3)." at bounding box center [566, 550] width 264 height 30
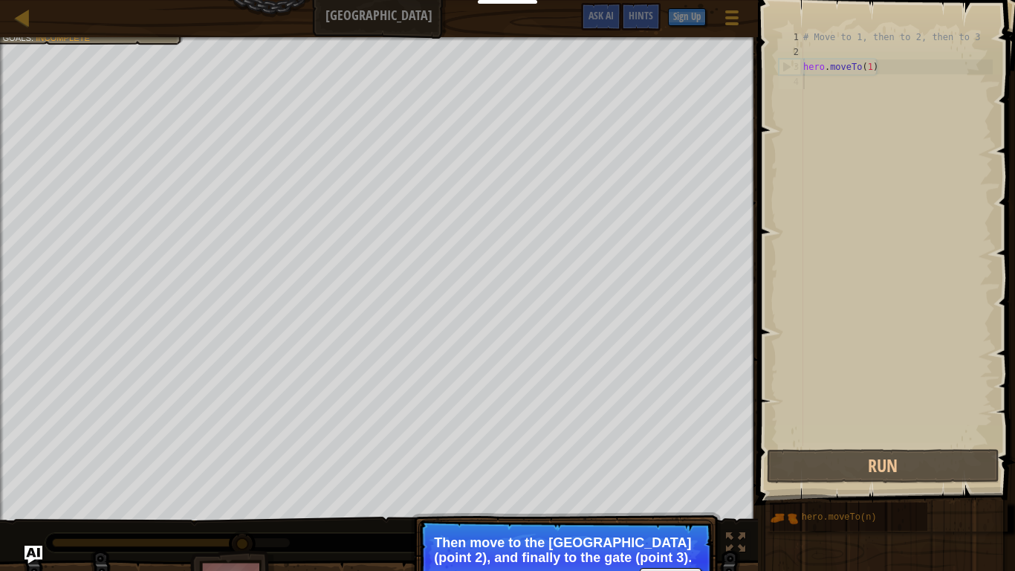
click at [615, 552] on p "Then move to the [GEOGRAPHIC_DATA] (point 2), and finally to the gate (point 3)." at bounding box center [566, 550] width 264 height 30
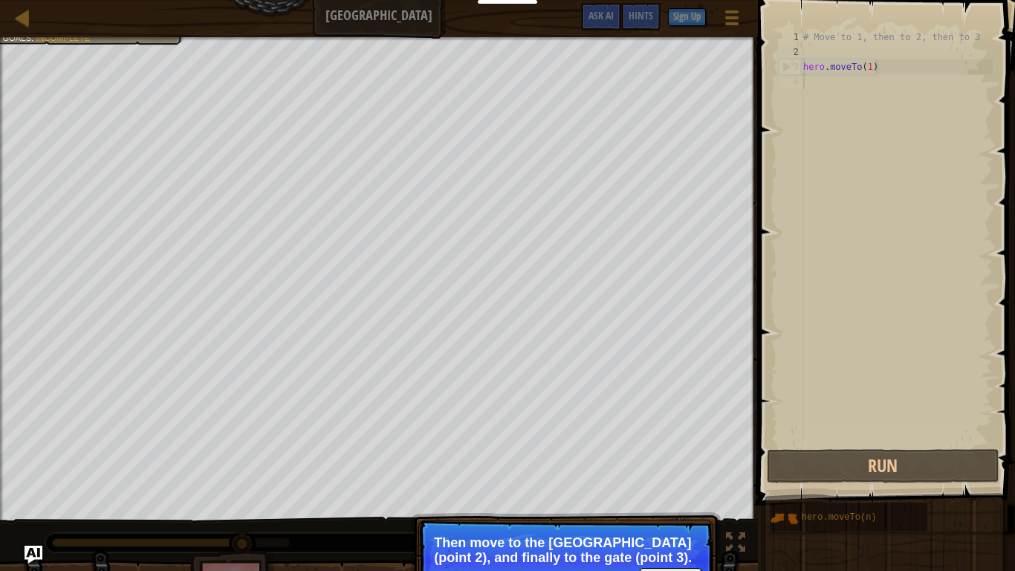
click at [615, 552] on p "Then move to the [GEOGRAPHIC_DATA] (point 2), and finally to the gate (point 3)." at bounding box center [566, 550] width 264 height 30
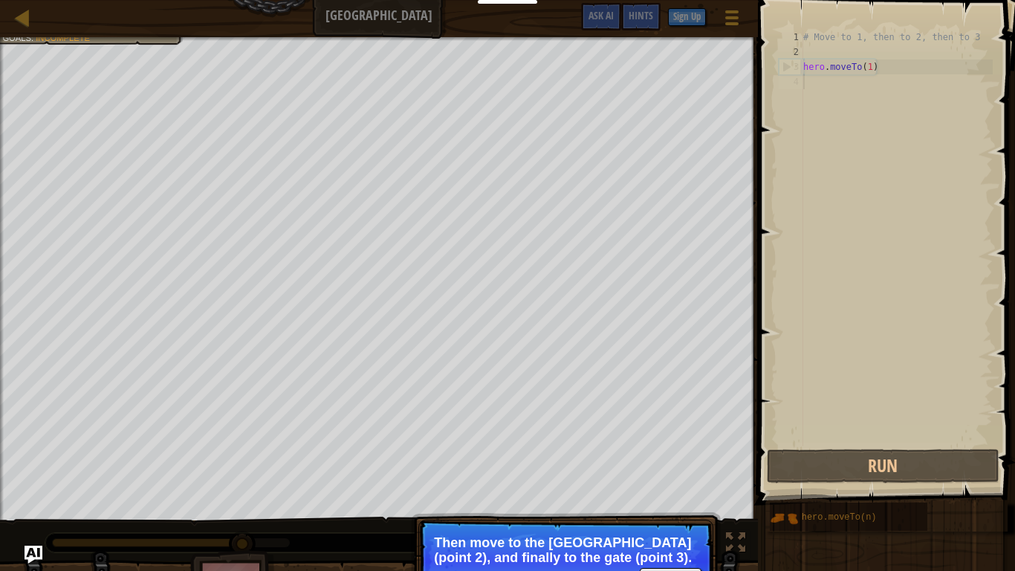
click at [615, 552] on p "Then move to the [GEOGRAPHIC_DATA] (point 2), and finally to the gate (point 3)." at bounding box center [566, 550] width 264 height 30
click at [732, 563] on div "Move towards the upper bridge. (point 1). Visit the [GEOGRAPHIC_DATA] (point 2)…" at bounding box center [507, 329] width 1015 height 584
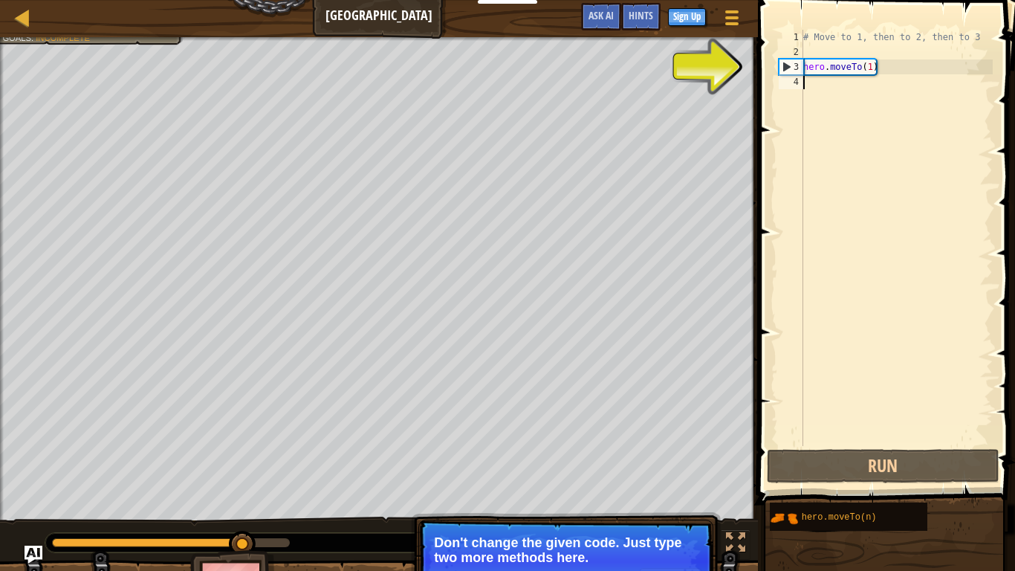
click at [873, 66] on div "# Move to 1, then to 2, then to 3 hero . moveTo ( 1 )" at bounding box center [897, 253] width 193 height 446
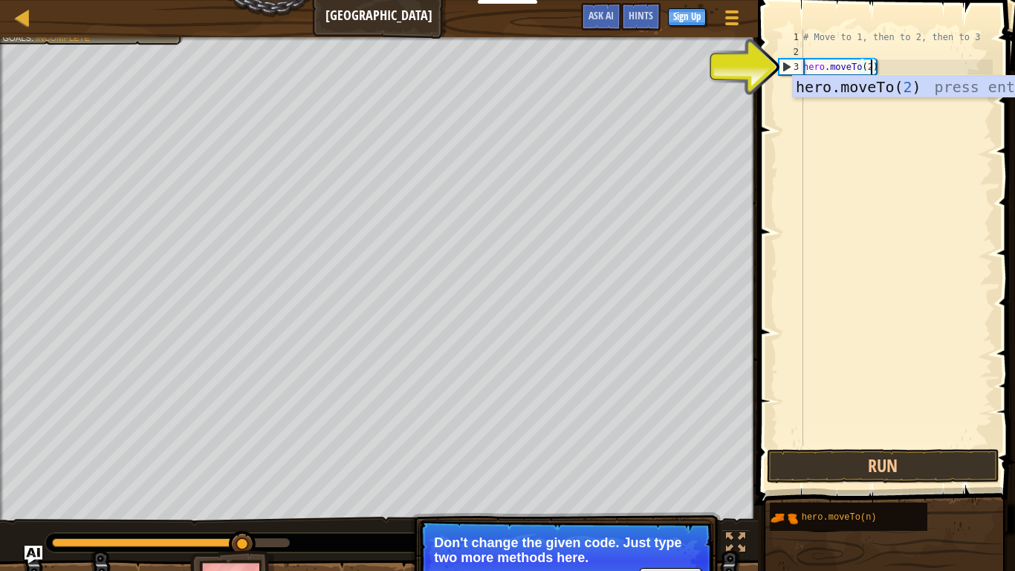
scroll to position [7, 10]
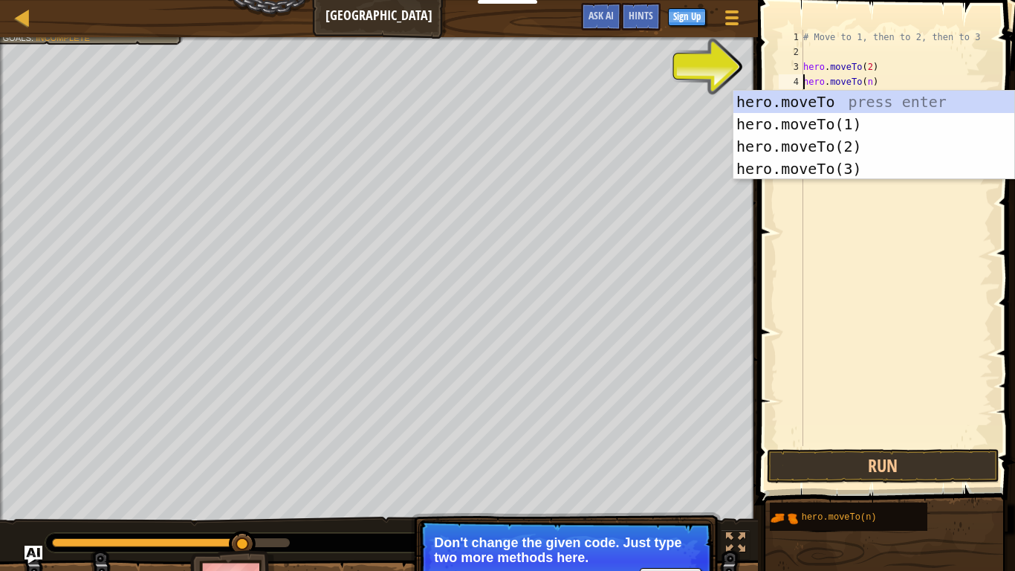
click at [870, 81] on div "# Move to 1, then to 2, then to 3 hero . moveTo ( 2 ) hero . moveTo ( n )" at bounding box center [897, 253] width 193 height 446
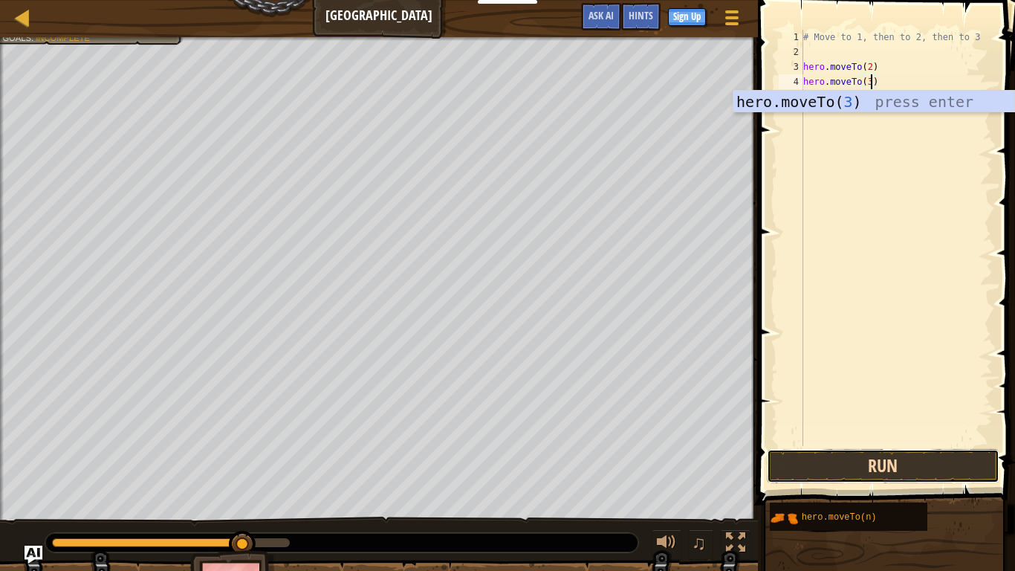
click at [939, 460] on button "Run" at bounding box center [883, 466] width 232 height 34
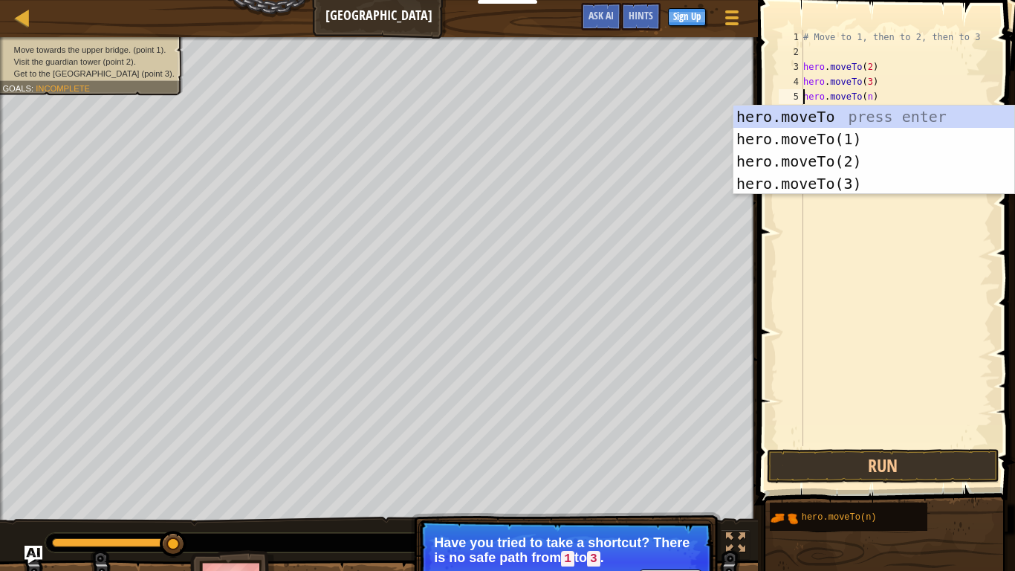
click at [870, 70] on div "# Move to 1, then to 2, then to 3 hero . moveTo ( 2 ) hero . moveTo ( 3 ) hero …" at bounding box center [897, 253] width 193 height 446
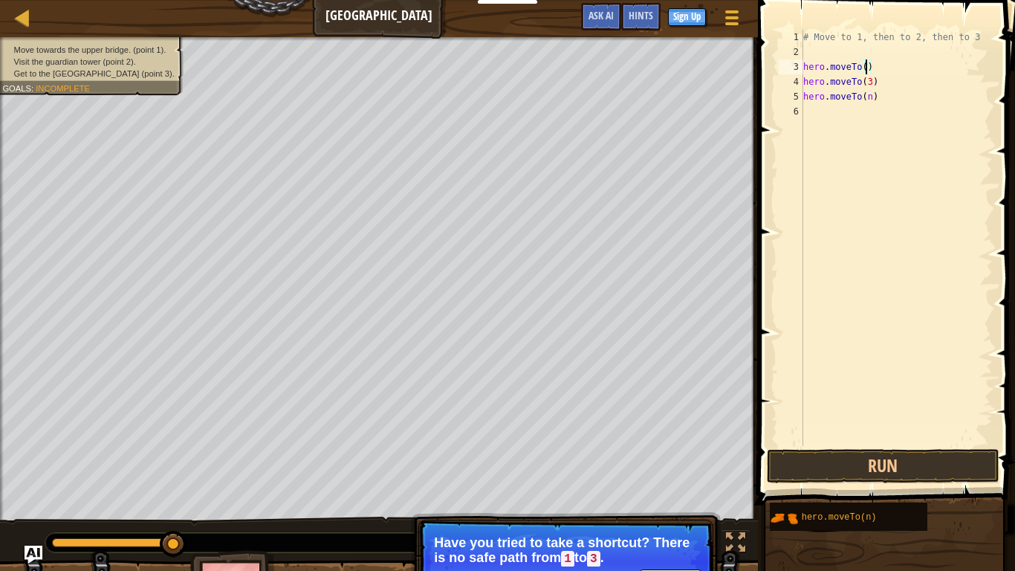
type textarea "hero.moveTo(1)"
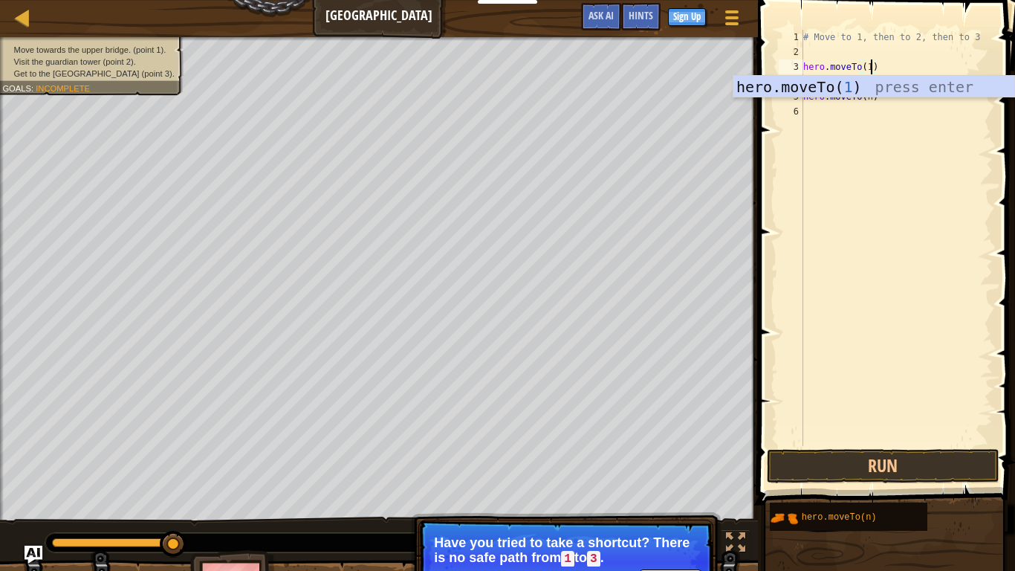
click at [872, 143] on div "# Move to 1, then to 2, then to 3 hero . moveTo ( 1 ) hero . moveTo ( 3 ) hero …" at bounding box center [897, 253] width 193 height 446
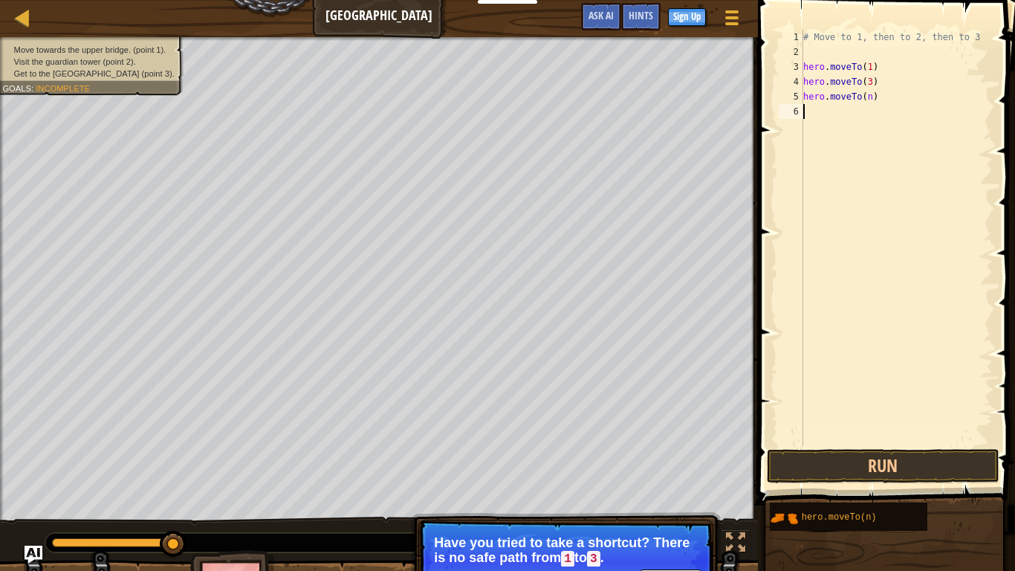
scroll to position [7, 0]
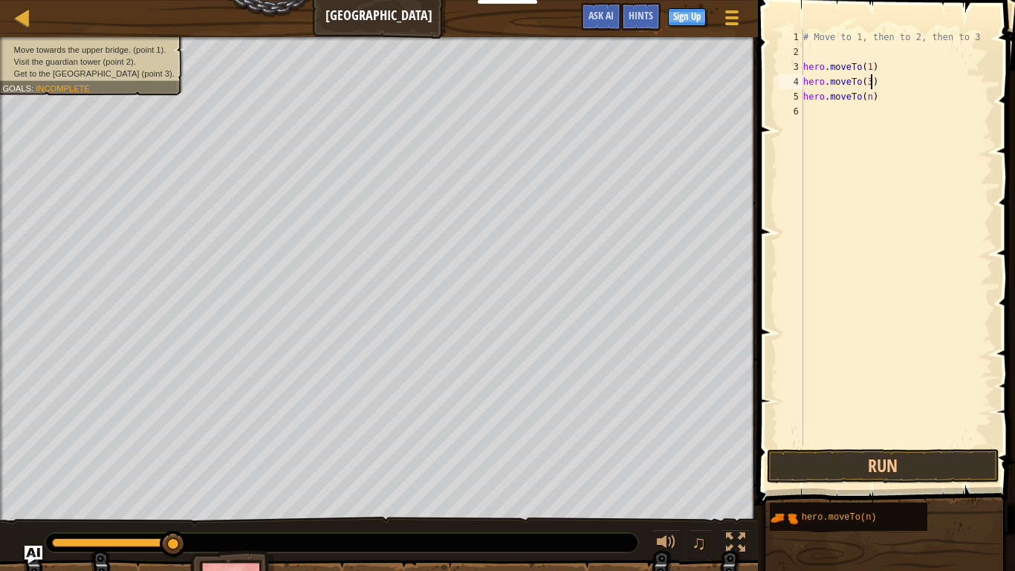
click at [870, 81] on div "# Move to 1, then to 2, then to 3 hero . moveTo ( 1 ) hero . moveTo ( 3 ) hero …" at bounding box center [897, 253] width 193 height 446
type textarea "hero.moveTo(2)"
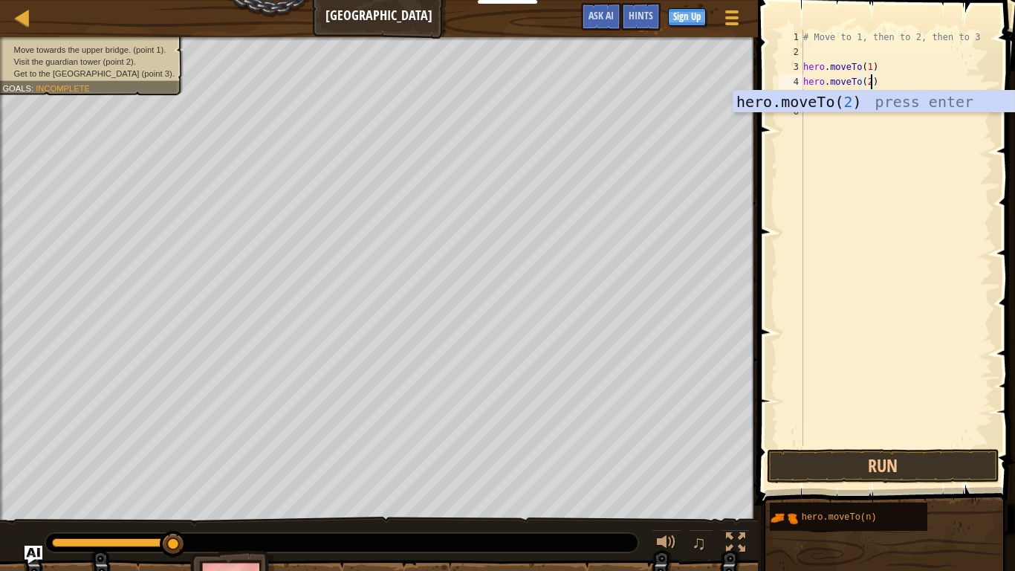
scroll to position [7, 10]
click at [896, 251] on div "# Move to 1, then to 2, then to 3 hero . moveTo ( 1 ) hero . moveTo ( 2 ) hero …" at bounding box center [897, 253] width 193 height 446
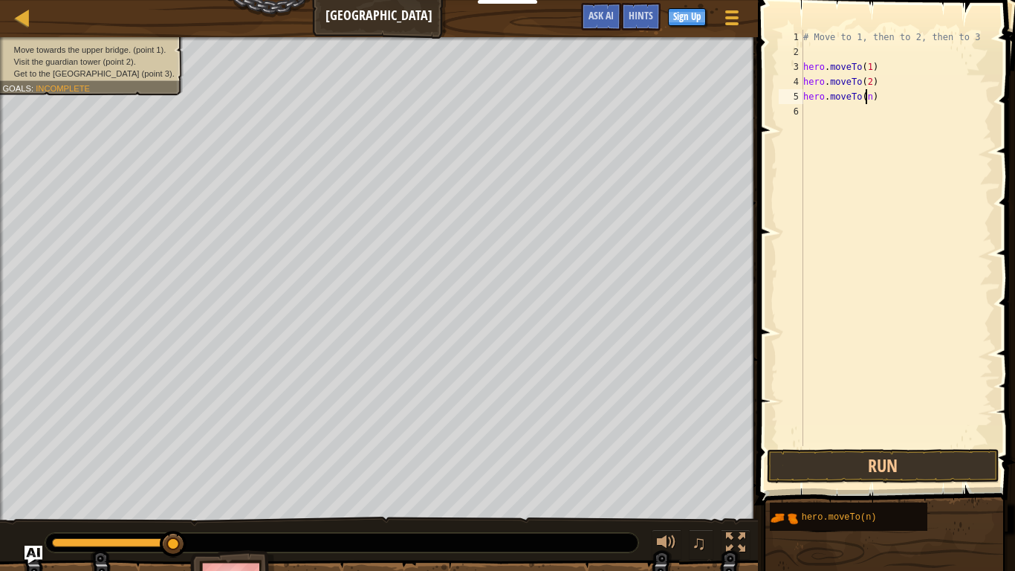
click at [868, 97] on div "# Move to 1, then to 2, then to 3 hero . moveTo ( 1 ) hero . moveTo ( 2 ) hero …" at bounding box center [897, 253] width 193 height 446
click at [873, 97] on div "# Move to 1, then to 2, then to 3 hero . moveTo ( 1 ) hero . moveTo ( 2 ) hero …" at bounding box center [897, 253] width 193 height 446
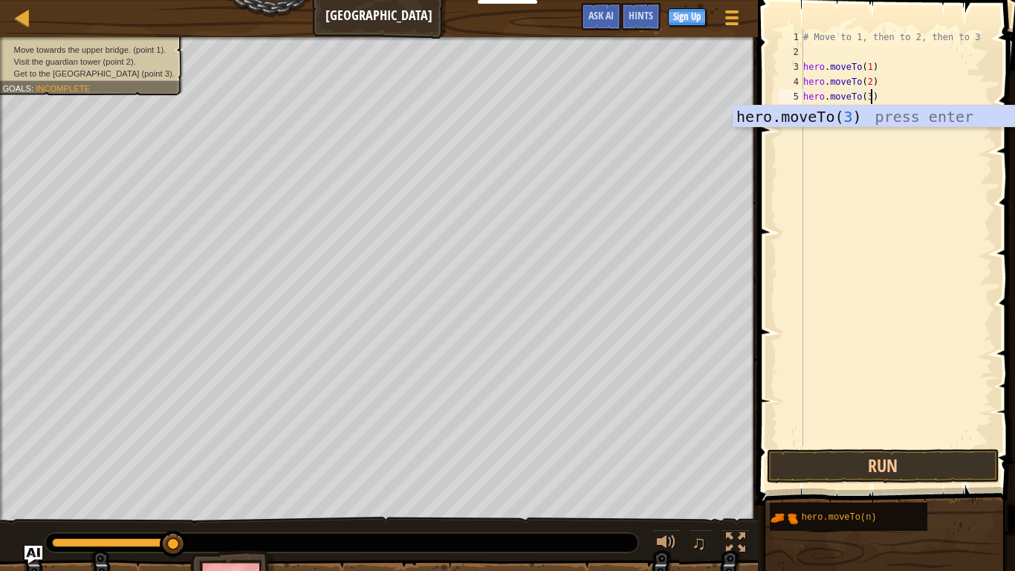
scroll to position [7, 10]
type textarea "hero.moveTo(3)"
click at [876, 461] on button "Run" at bounding box center [883, 466] width 232 height 34
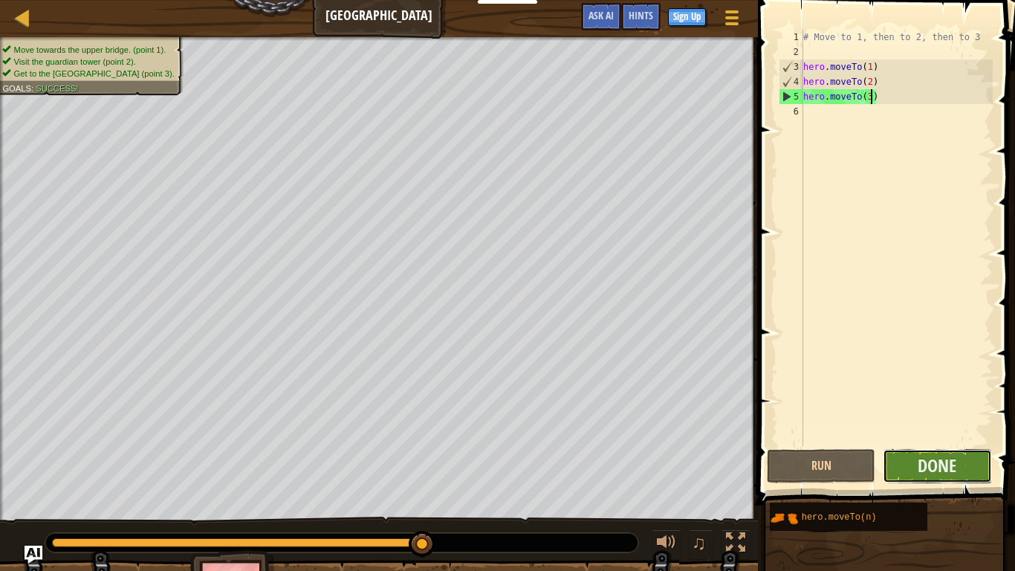
click at [958, 463] on button "Done" at bounding box center [937, 466] width 109 height 34
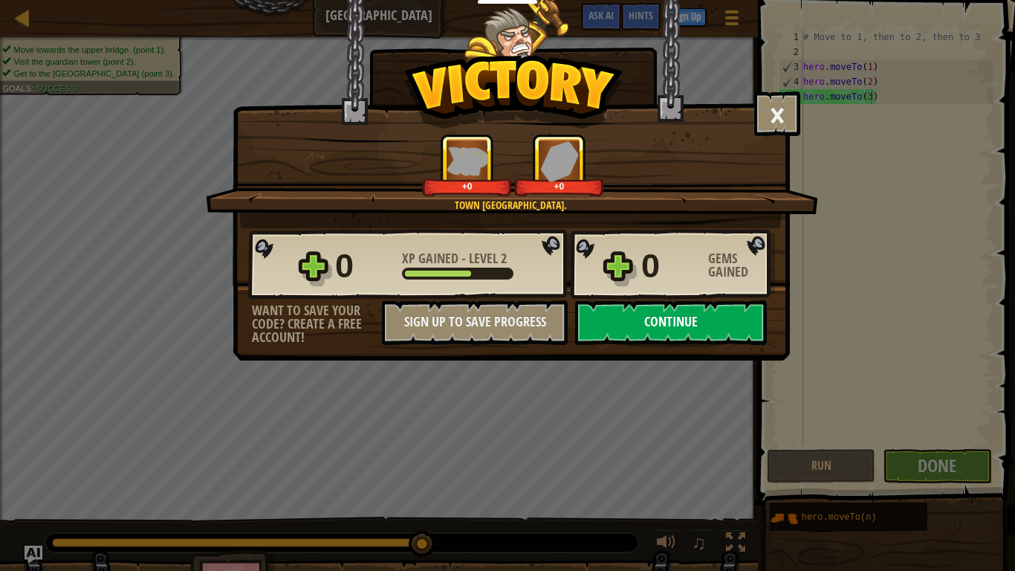
click at [656, 322] on button "Continue" at bounding box center [671, 322] width 192 height 45
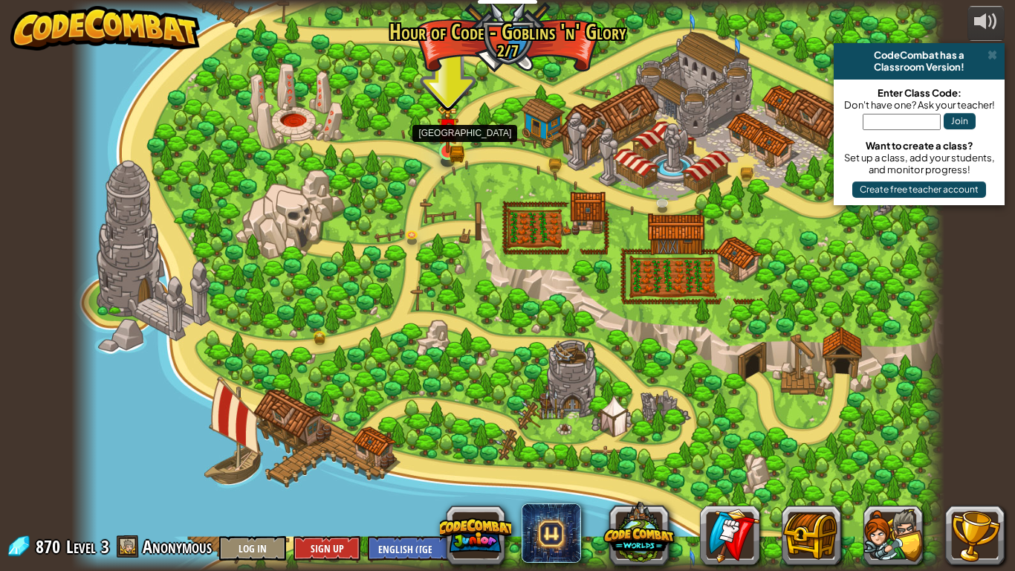
click at [453, 132] on img at bounding box center [448, 129] width 13 height 13
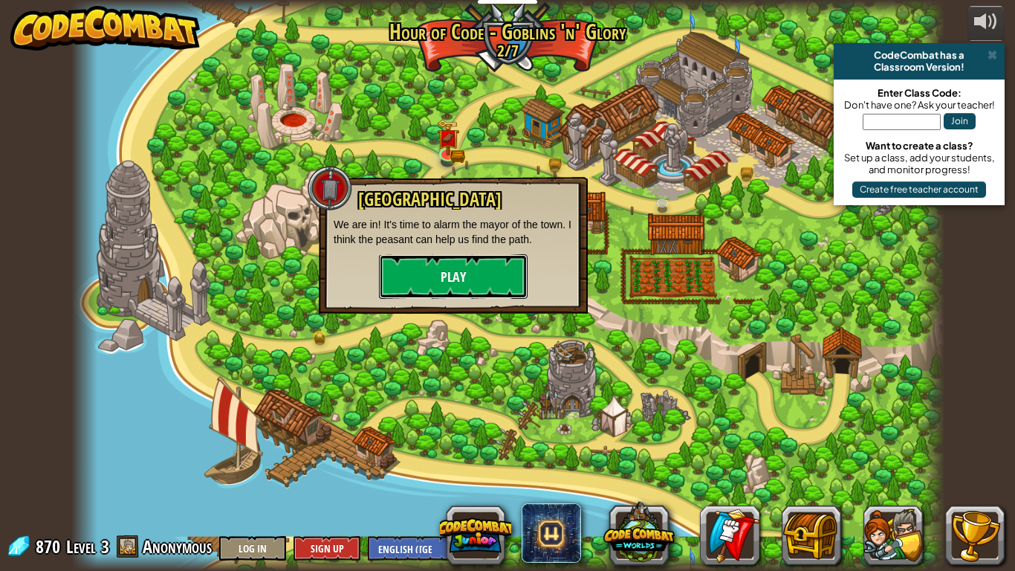
click at [491, 277] on button "Play" at bounding box center [453, 276] width 149 height 45
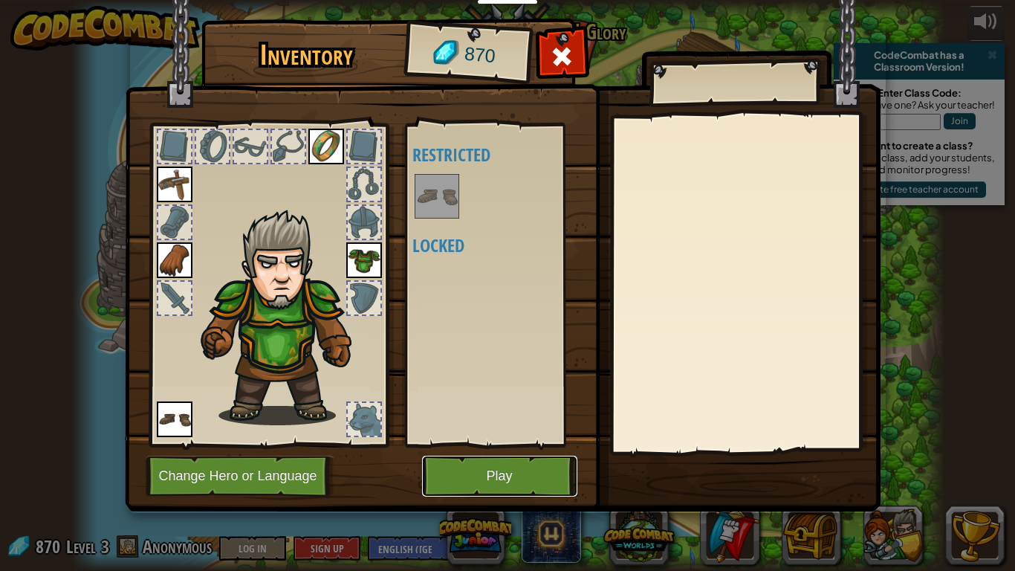
click at [513, 473] on button "Play" at bounding box center [499, 476] width 155 height 41
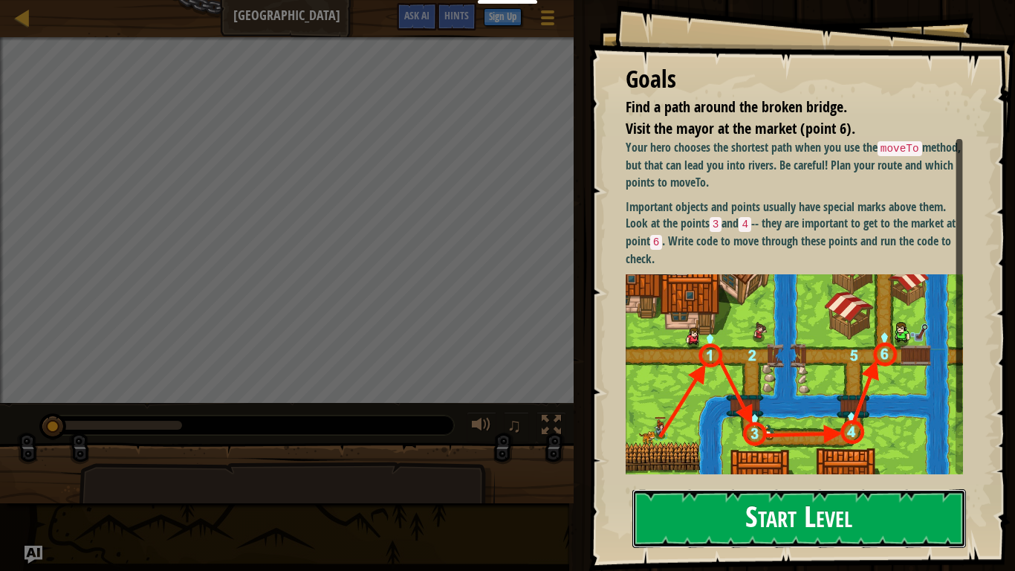
click at [827, 505] on button "Start Level" at bounding box center [800, 518] width 334 height 59
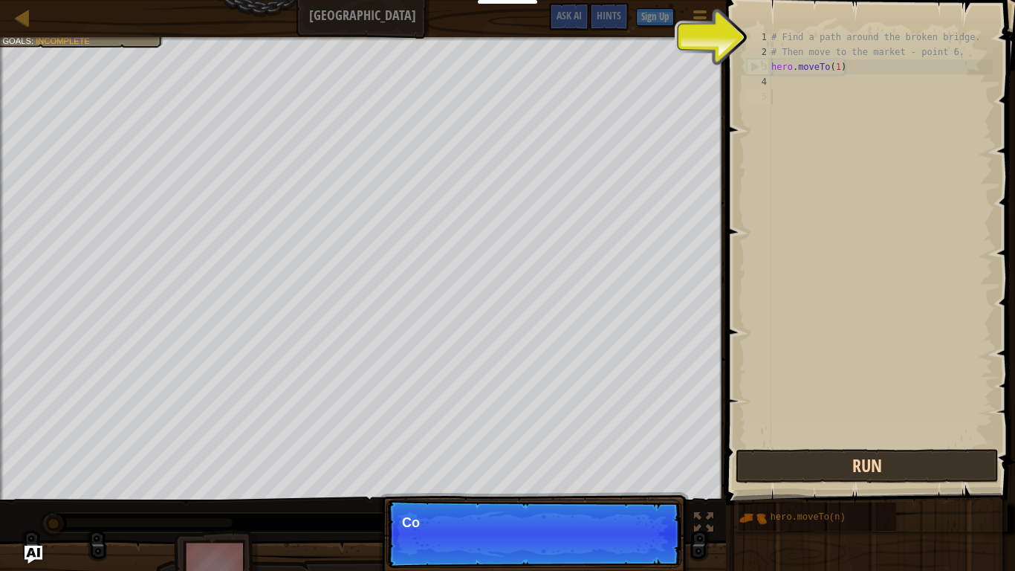
scroll to position [7, 0]
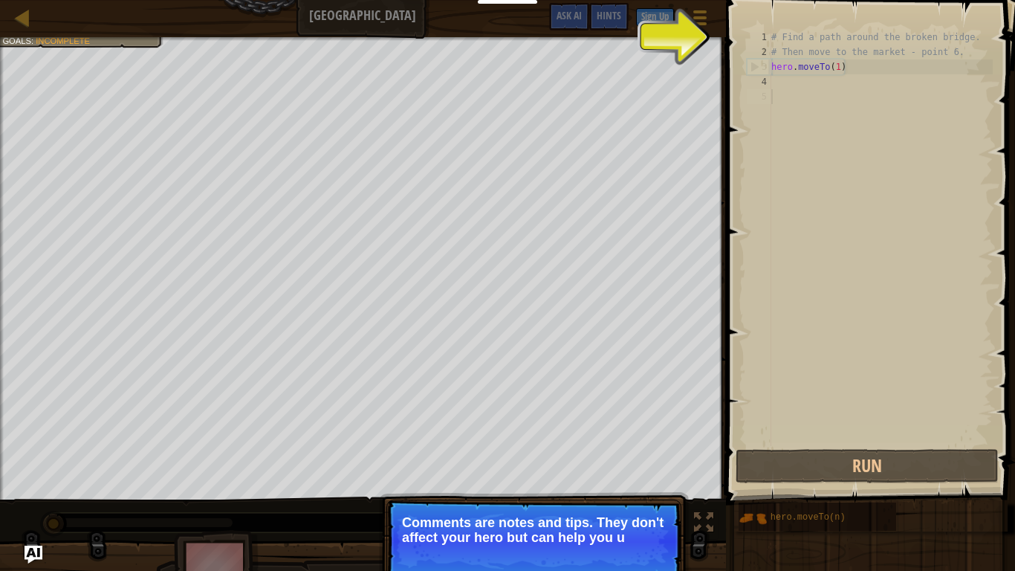
click at [860, 377] on div "# Find a path around the broken bridge. # Then move to the market - point 6. he…" at bounding box center [881, 253] width 224 height 446
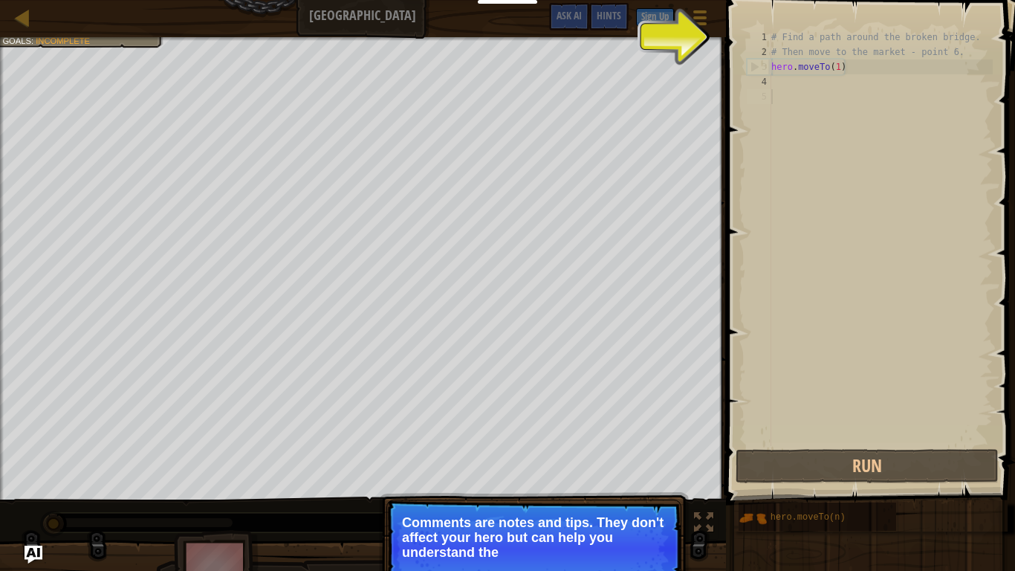
click at [865, 441] on div "# Find a path around the broken bridge. # Then move to the market - point 6. he…" at bounding box center [881, 253] width 224 height 446
click at [867, 443] on div "# Find a path around the broken bridge. # Then move to the market - point 6. he…" at bounding box center [881, 253] width 224 height 446
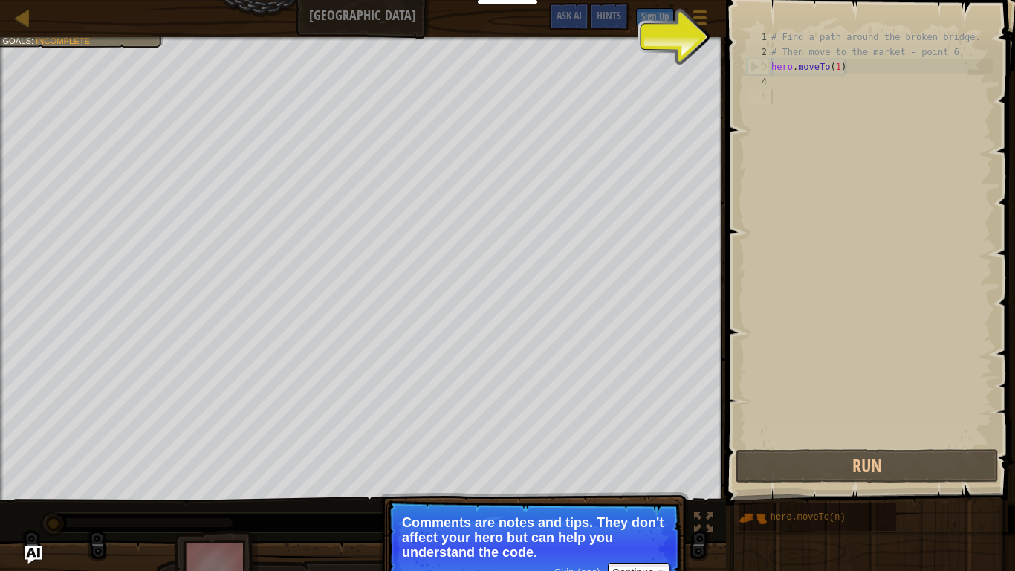
click at [867, 443] on div "# Find a path around the broken bridge. # Then move to the market - point 6. he…" at bounding box center [881, 253] width 224 height 446
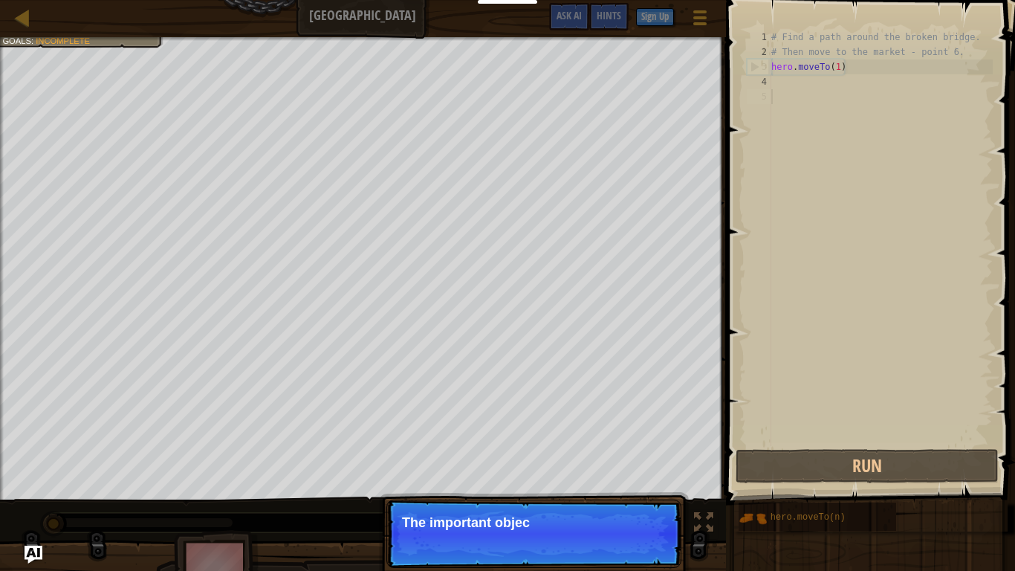
click at [690, 535] on div "Find a path around the broken bridge. Visit the mayor at the market (point 6). …" at bounding box center [507, 318] width 1015 height 563
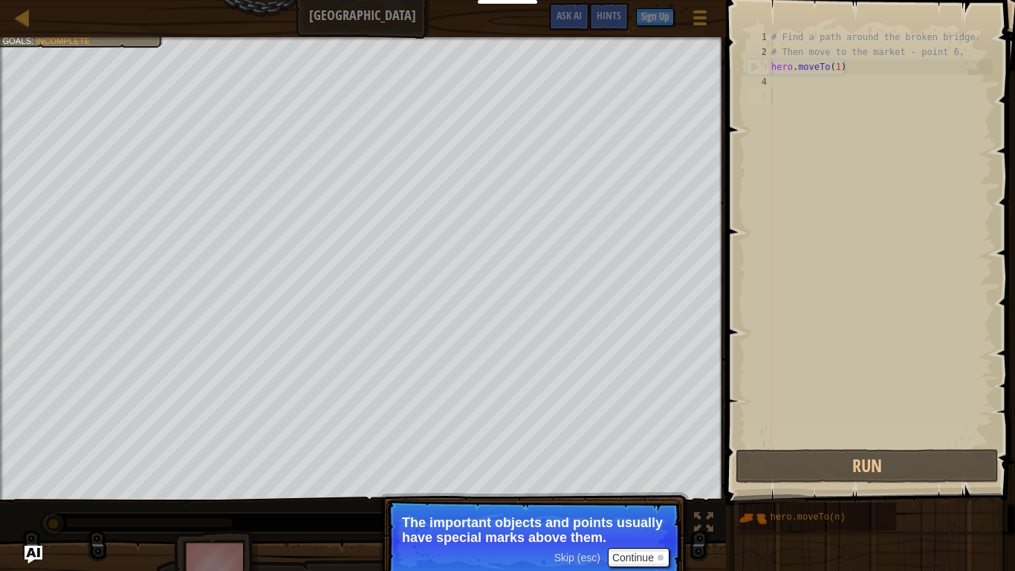
click at [584, 562] on span "Skip (esc)" at bounding box center [578, 558] width 46 height 12
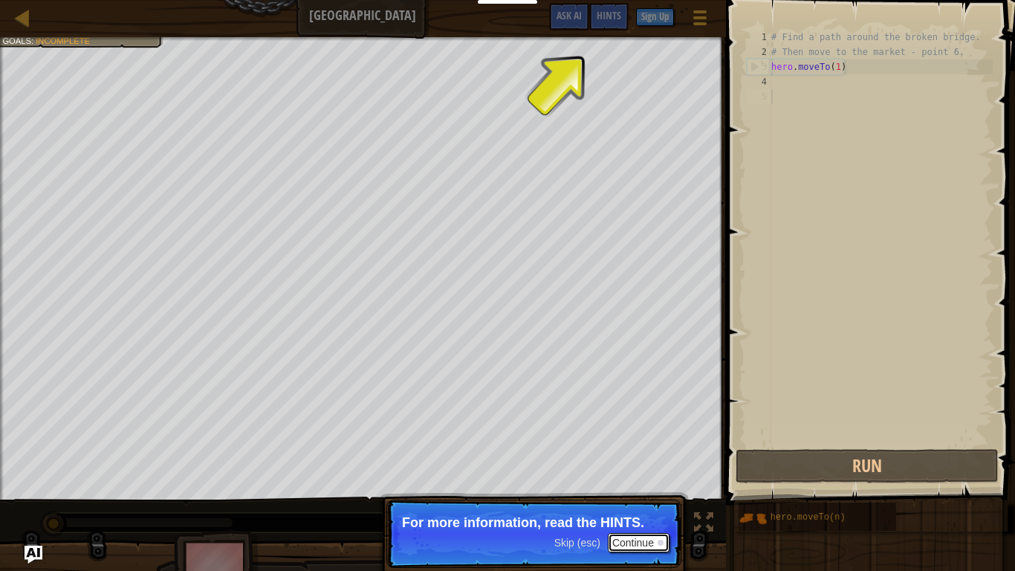
click at [622, 543] on button "Continue" at bounding box center [639, 542] width 62 height 19
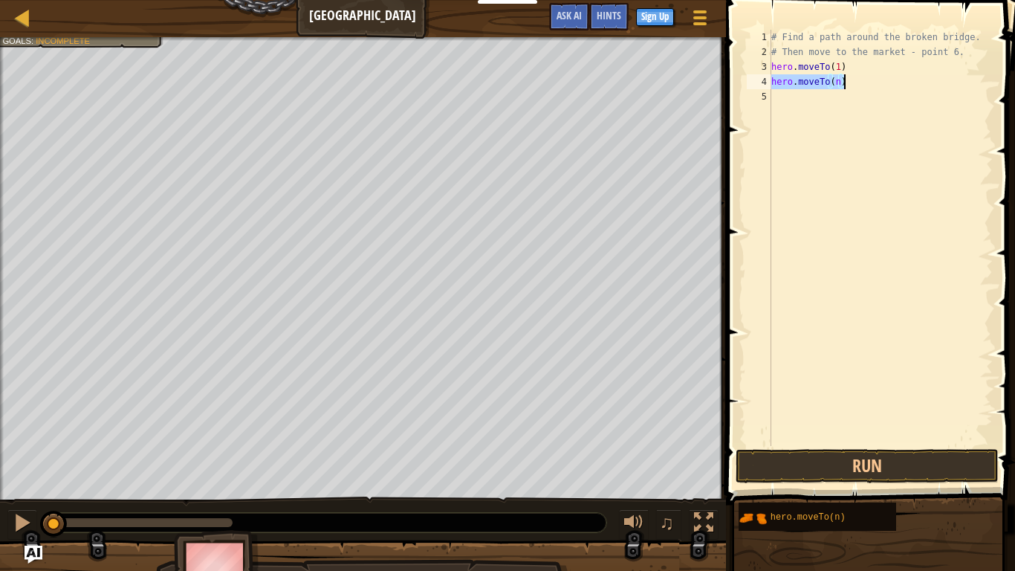
click at [838, 80] on div "# Find a path around the broken bridge. # Then move to the market - point 6. he…" at bounding box center [881, 238] width 224 height 416
click at [838, 64] on div "# Find a path around the broken bridge. # Then move to the market - point 6. he…" at bounding box center [881, 253] width 224 height 446
type textarea "hero.moveTo(2)"
click at [848, 132] on div "# Find a path around the broken bridge. # Then move to the market - point 6. he…" at bounding box center [881, 253] width 224 height 446
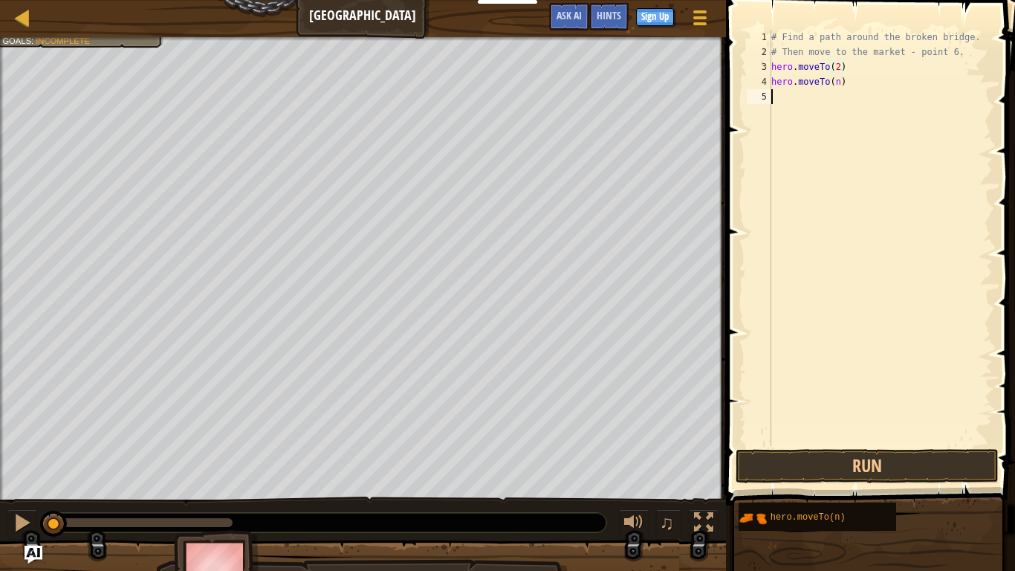
scroll to position [7, 0]
click at [841, 82] on div "# Find a path around the broken bridge. # Then move to the market - point 6. he…" at bounding box center [881, 253] width 224 height 446
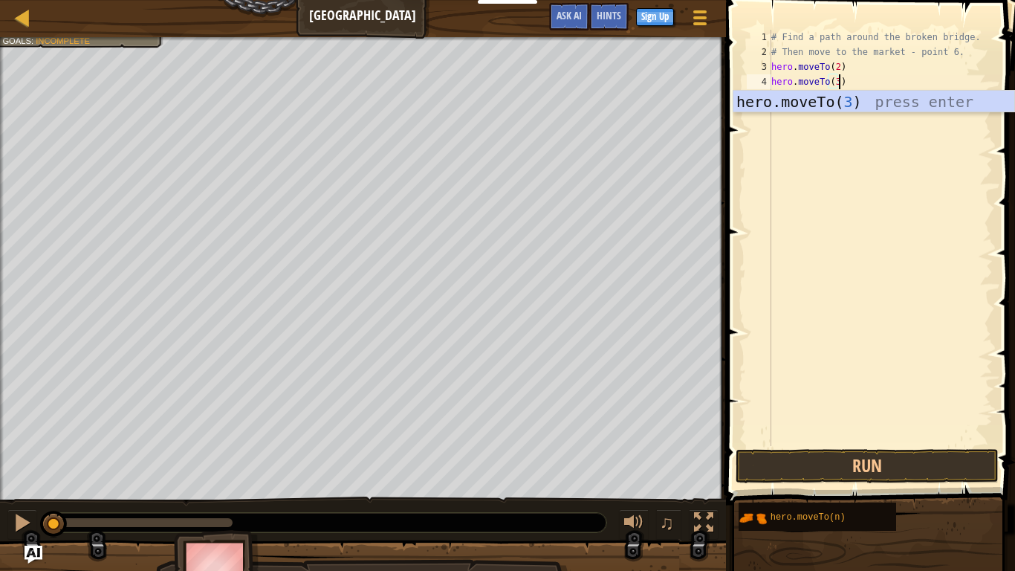
scroll to position [7, 10]
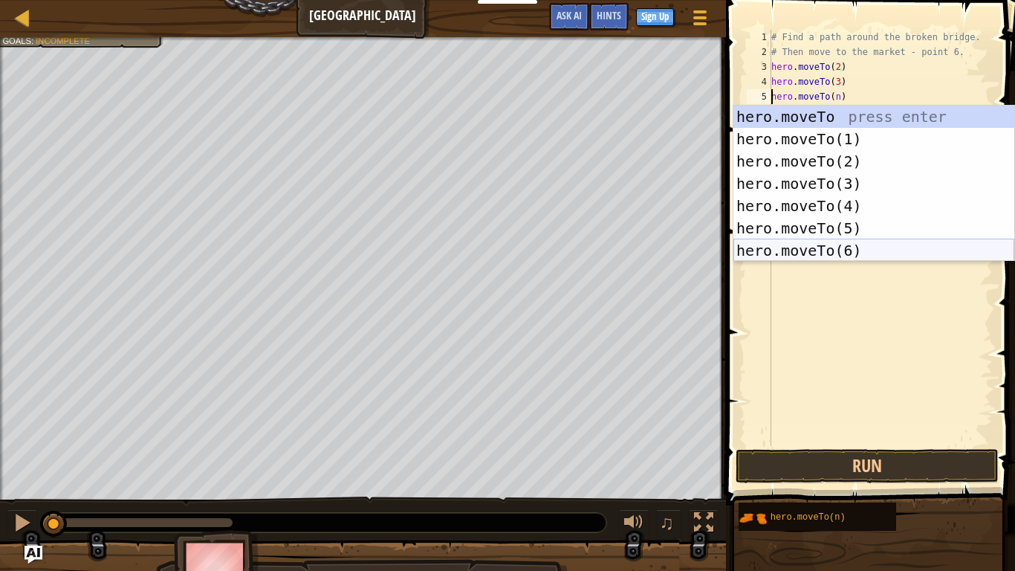
click at [854, 256] on div "hero.moveTo press enter hero.moveTo(1) press enter hero.moveTo(2) press enter h…" at bounding box center [874, 206] width 281 height 201
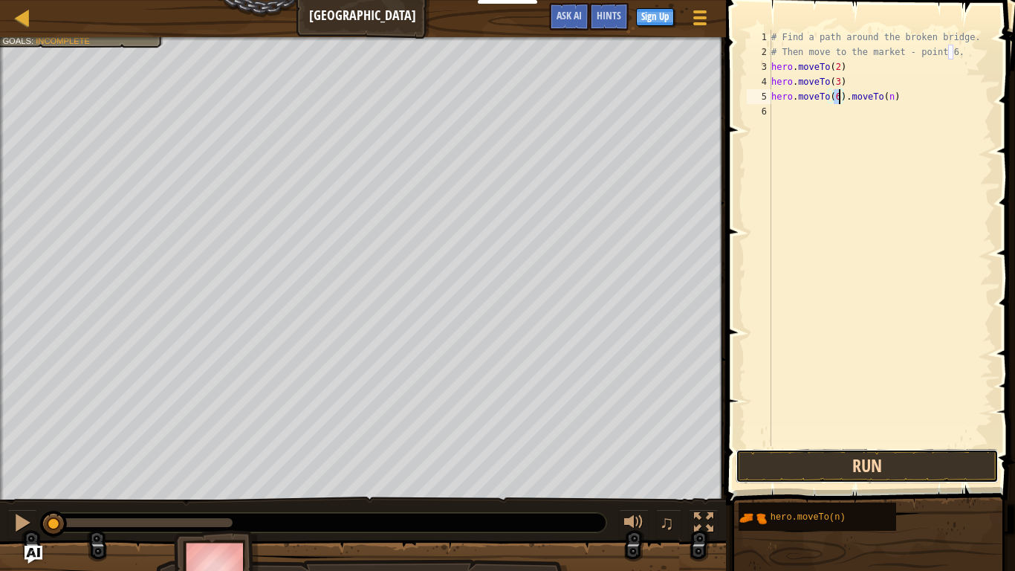
click at [880, 465] on button "Run" at bounding box center [867, 466] width 263 height 34
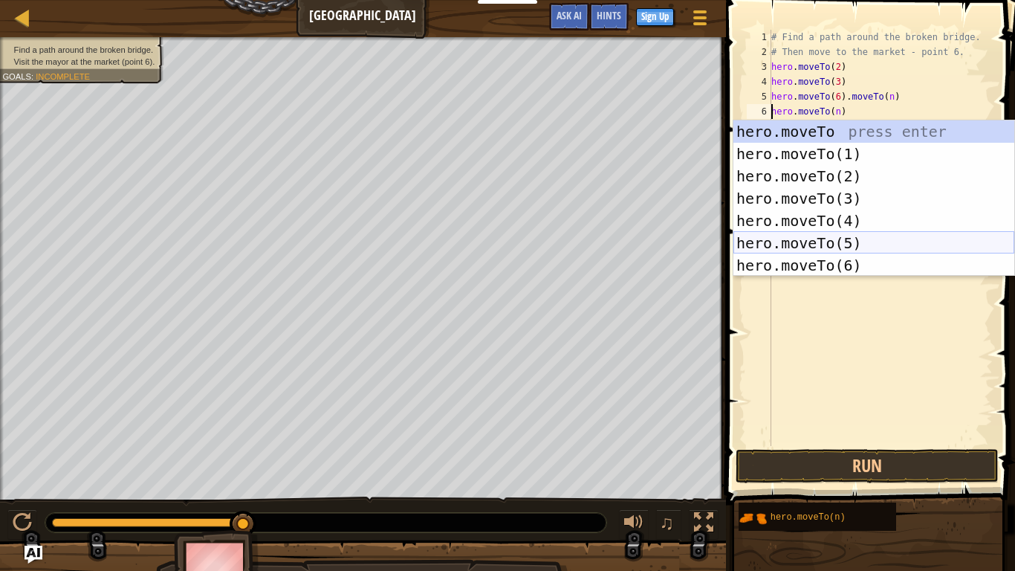
click at [866, 260] on div "hero.moveTo press enter hero.moveTo(1) press enter hero.moveTo(2) press enter h…" at bounding box center [874, 220] width 281 height 201
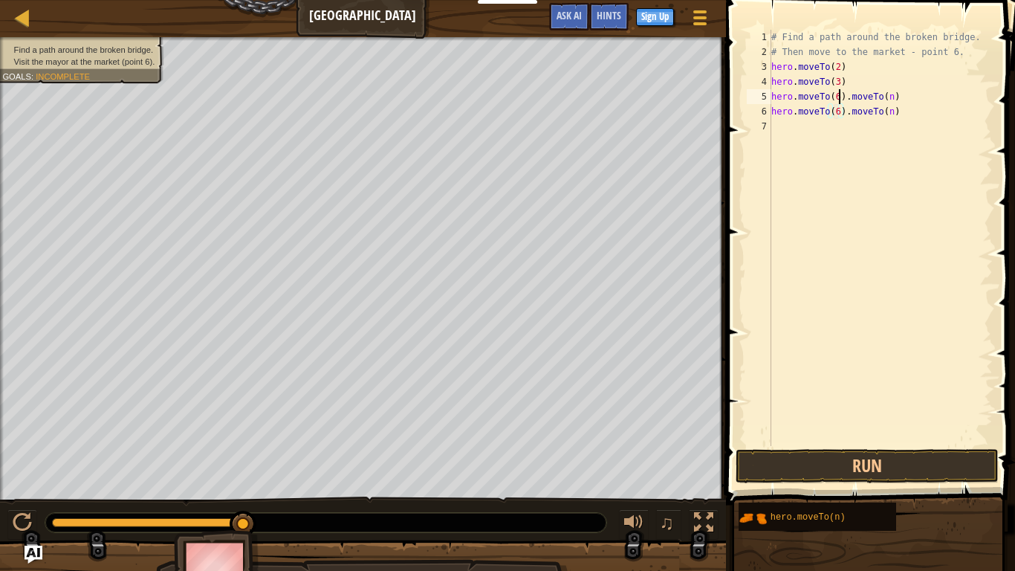
click at [840, 96] on div "# Find a path around the broken bridge. # Then move to the market - point 6. he…" at bounding box center [881, 253] width 224 height 446
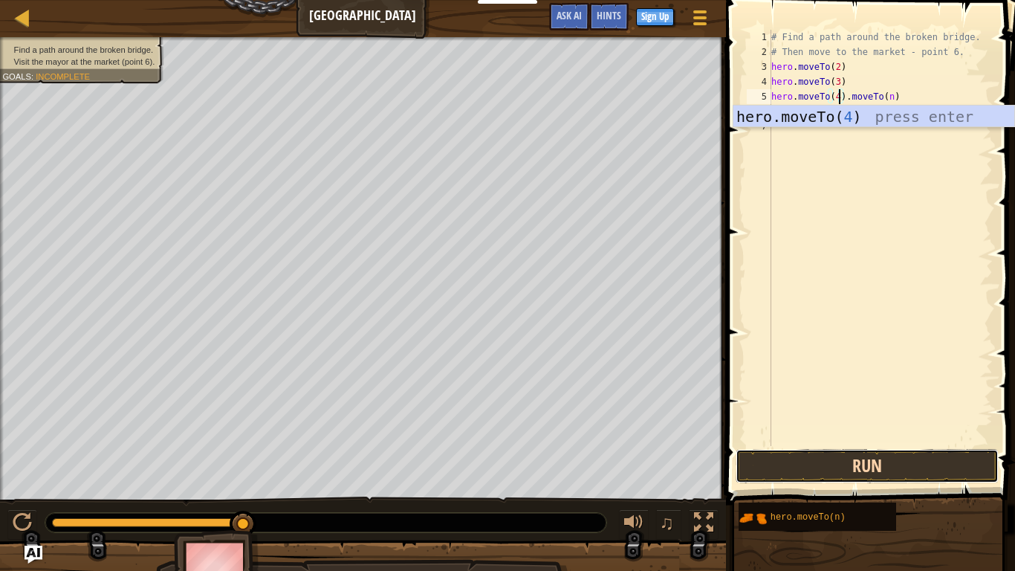
click at [906, 461] on button "Run" at bounding box center [867, 466] width 263 height 34
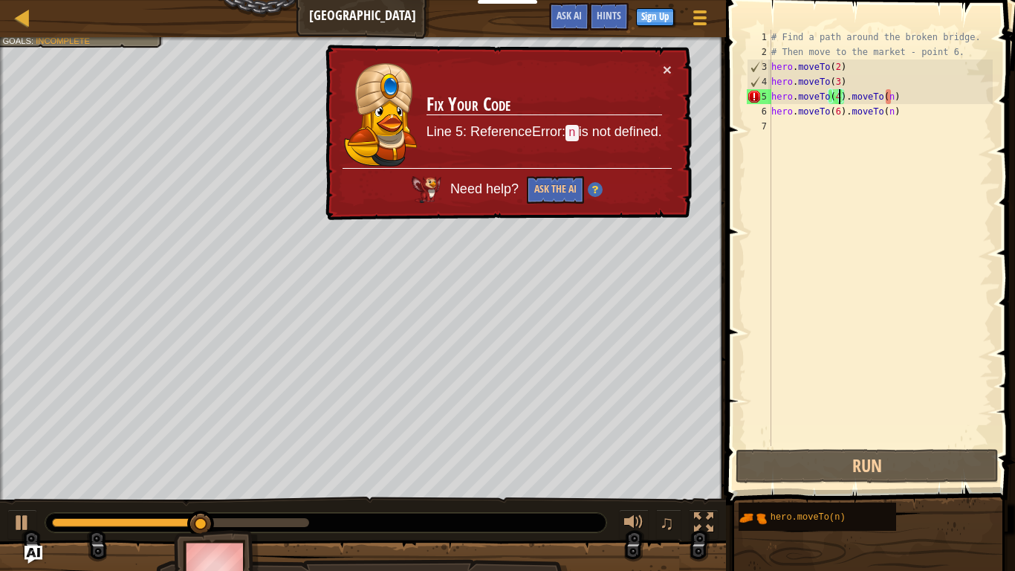
click at [891, 99] on div "# Find a path around the broken bridge. # Then move to the market - point 6. he…" at bounding box center [881, 253] width 224 height 446
click at [899, 90] on div "# Find a path around the broken bridge. # Then move to the market - point 6. he…" at bounding box center [881, 253] width 224 height 446
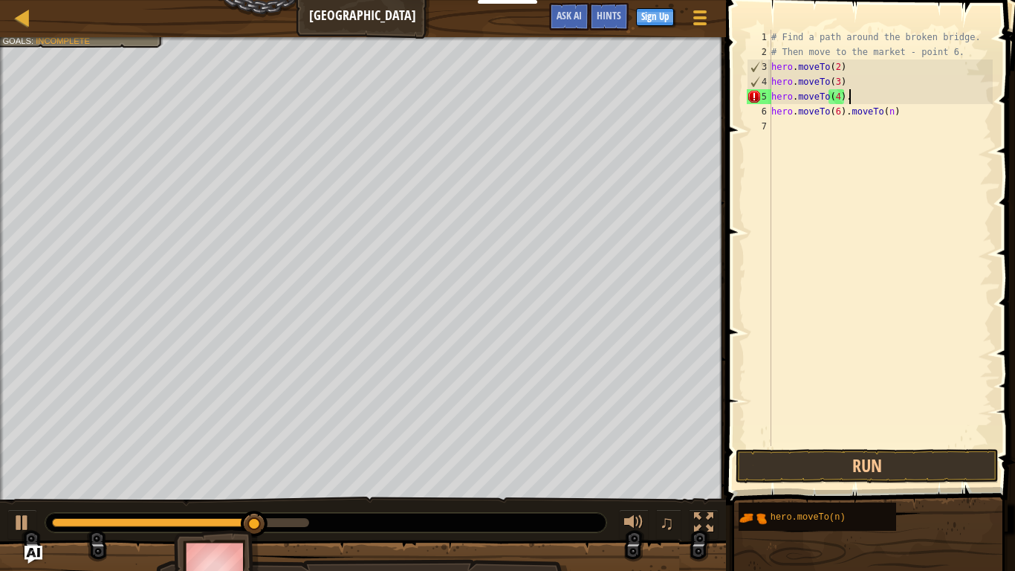
type textarea "hero.moveTo(4)"
click at [901, 206] on div "# Find a path around the broken bridge. # Then move to the market - point 6. he…" at bounding box center [881, 253] width 224 height 446
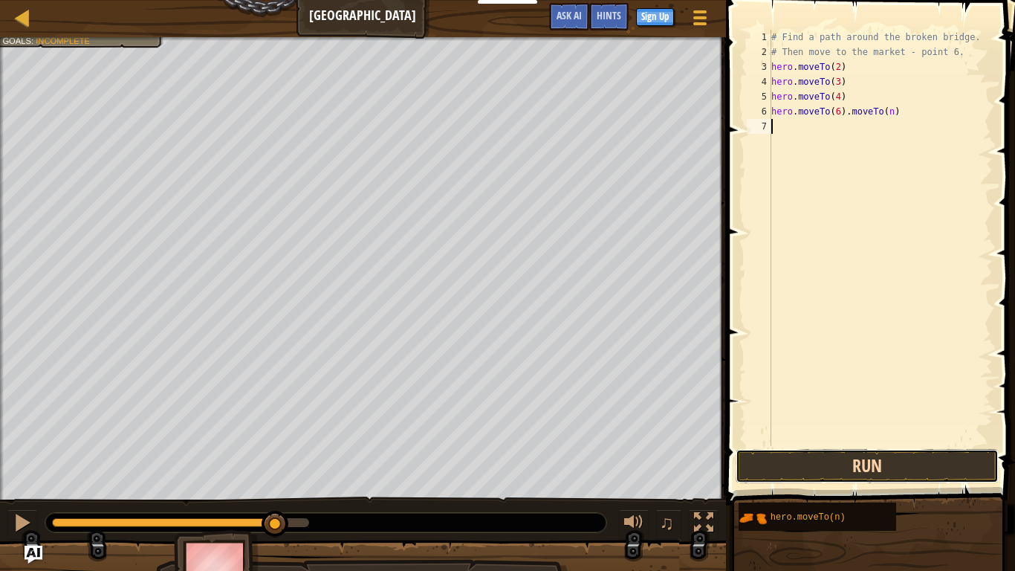
click at [972, 466] on button "Run" at bounding box center [867, 466] width 263 height 34
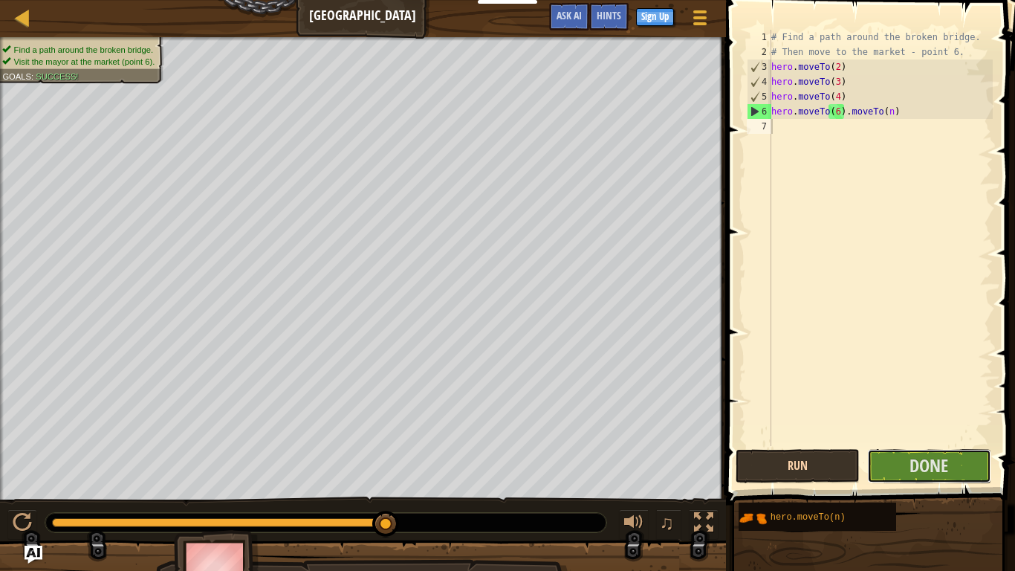
click at [972, 466] on button "Done" at bounding box center [929, 466] width 124 height 34
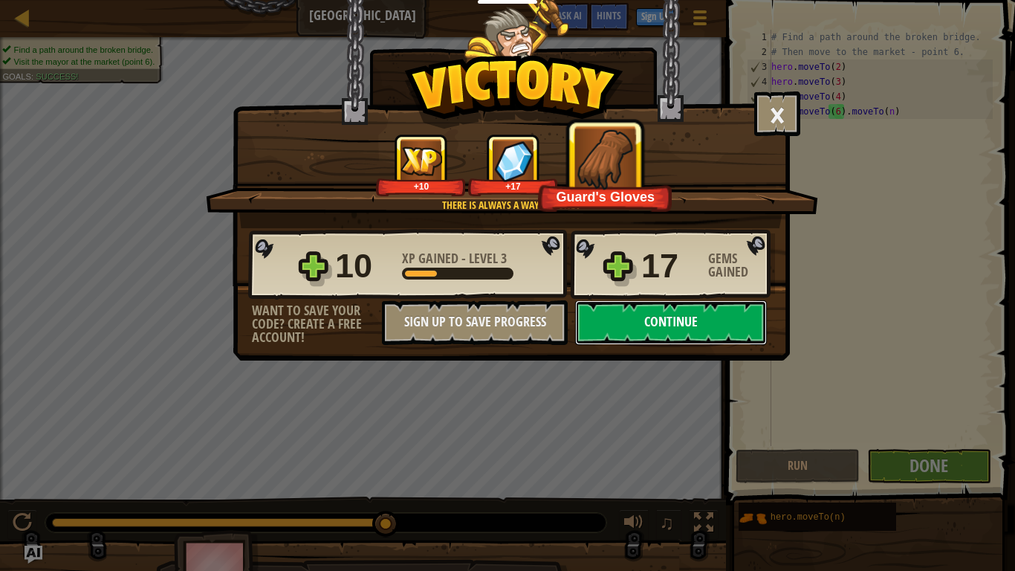
click at [730, 325] on button "Continue" at bounding box center [671, 322] width 192 height 45
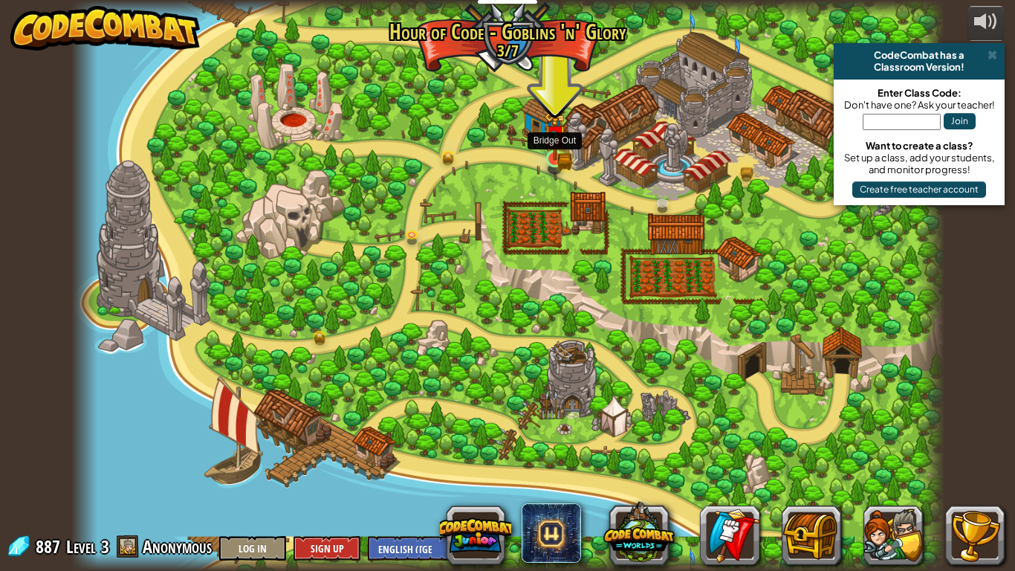
click at [560, 150] on img at bounding box center [555, 136] width 22 height 48
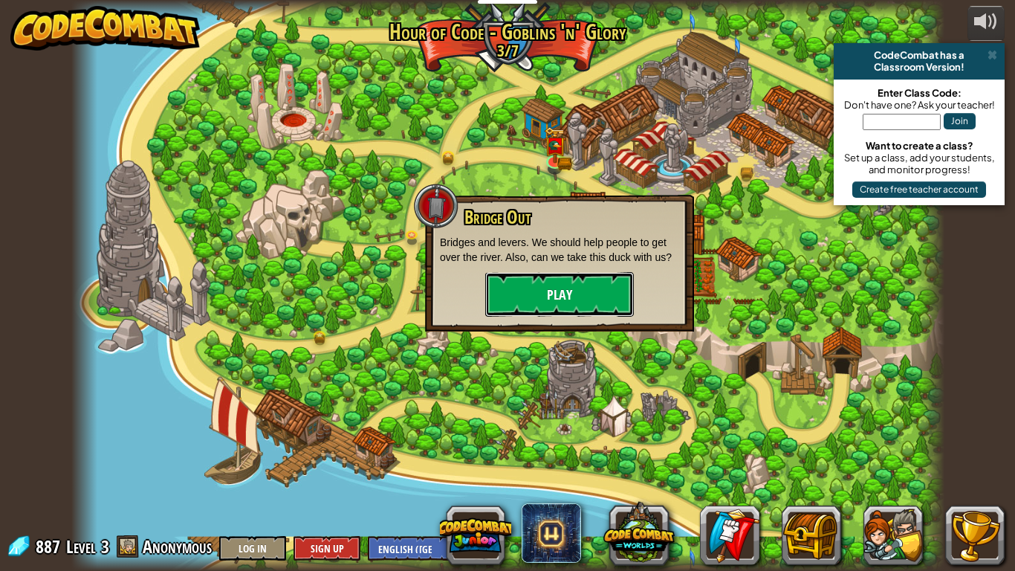
click at [586, 290] on button "Play" at bounding box center [559, 294] width 149 height 45
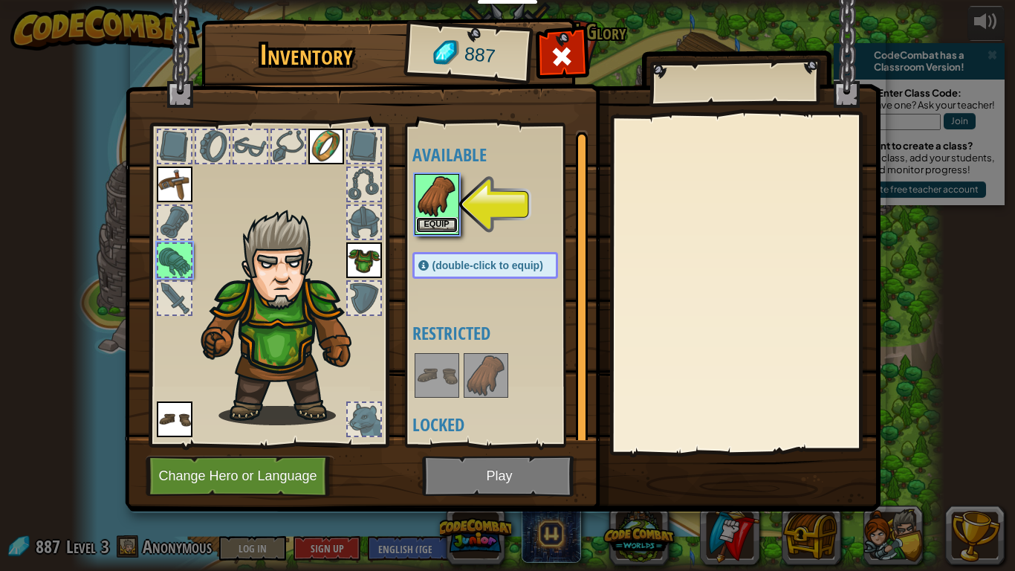
click at [436, 223] on button "Equip" at bounding box center [437, 225] width 42 height 16
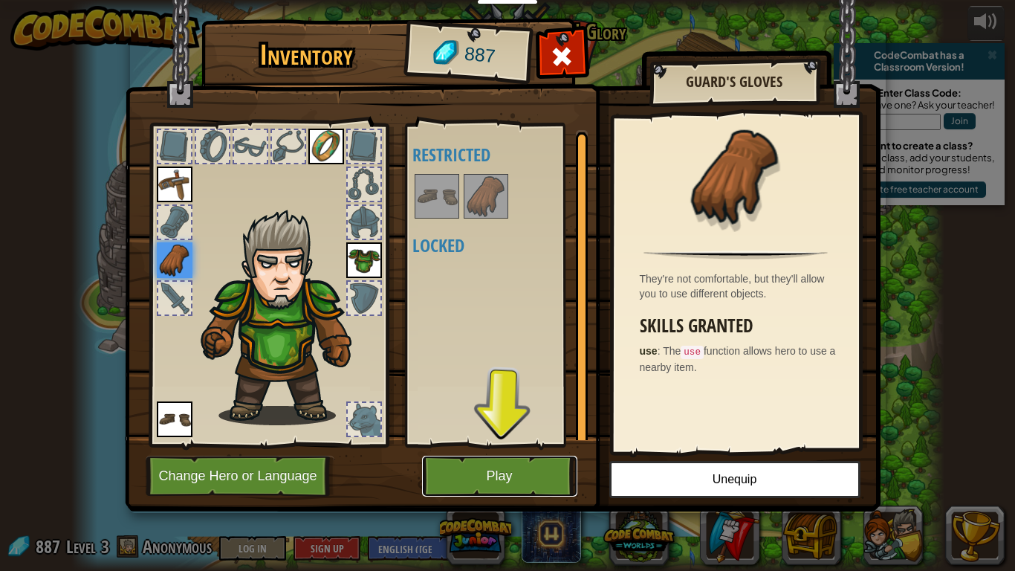
click at [524, 492] on button "Play" at bounding box center [499, 476] width 155 height 41
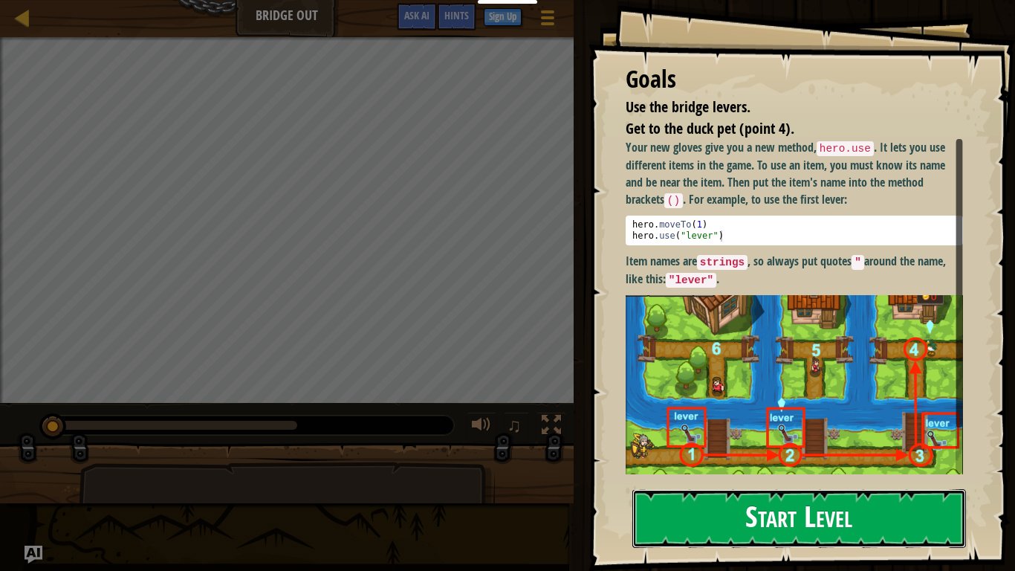
click at [849, 512] on button "Start Level" at bounding box center [800, 518] width 334 height 59
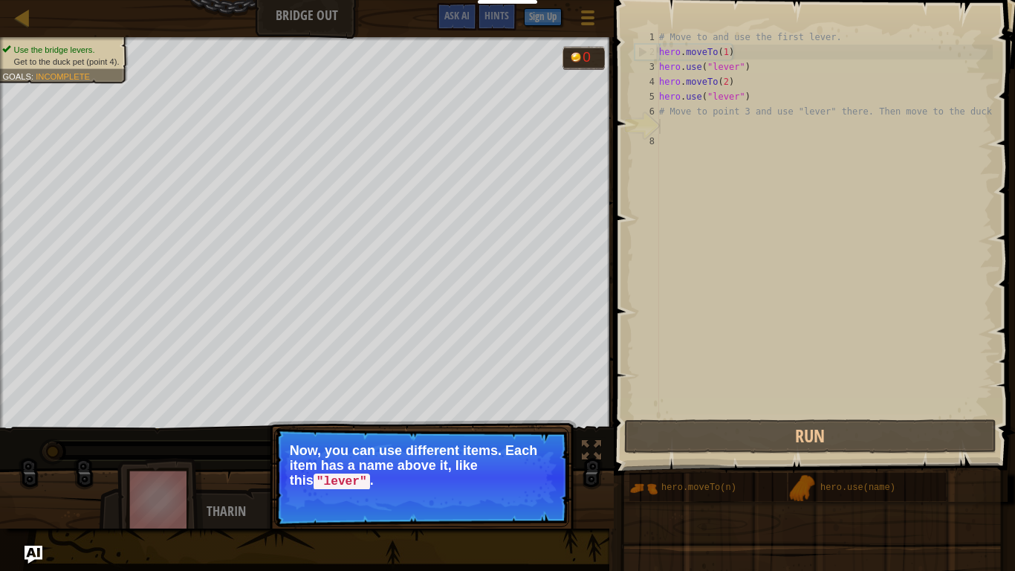
click at [350, 493] on p "Skip (esc) Continue Now, you can use different items. Each item has a name abov…" at bounding box center [421, 477] width 295 height 100
click at [358, 491] on p "Skip (esc) Continue Now, you can use different items. Each item has a name abov…" at bounding box center [421, 477] width 295 height 100
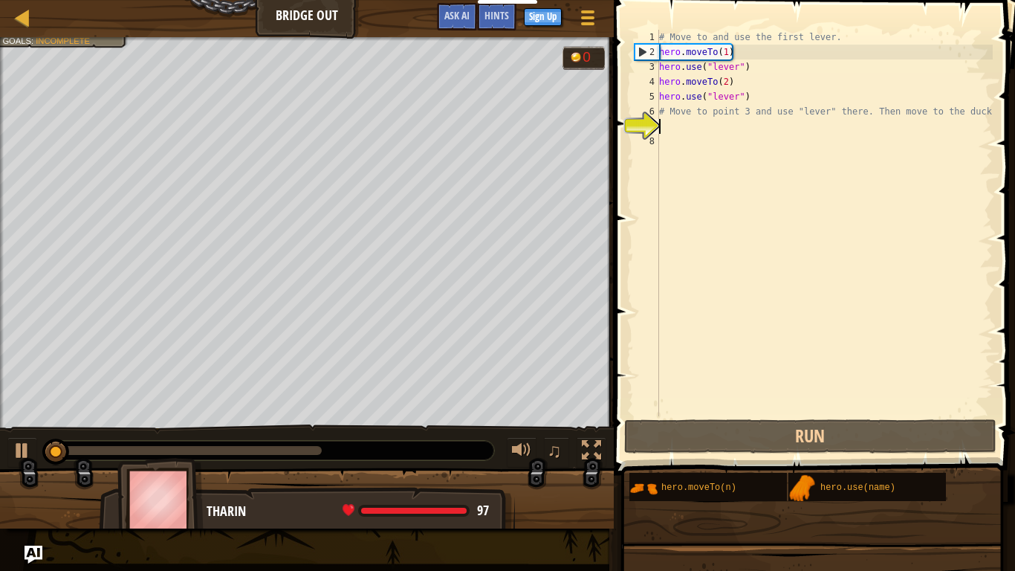
scroll to position [7, 0]
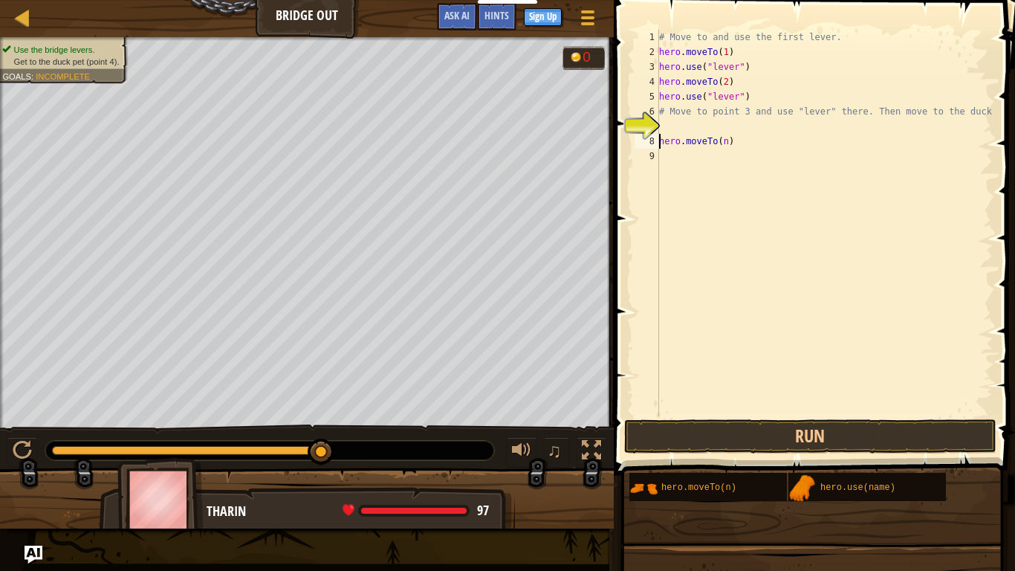
click at [728, 140] on div "# Move to and use the first lever. hero . moveTo ( 1 ) hero . use ( "lever" ) h…" at bounding box center [824, 238] width 337 height 416
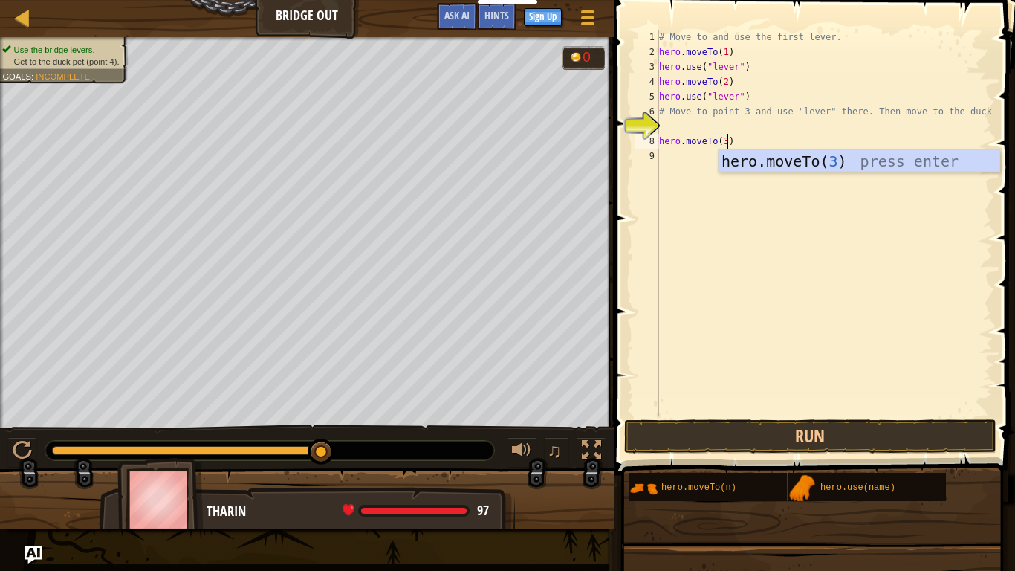
scroll to position [7, 10]
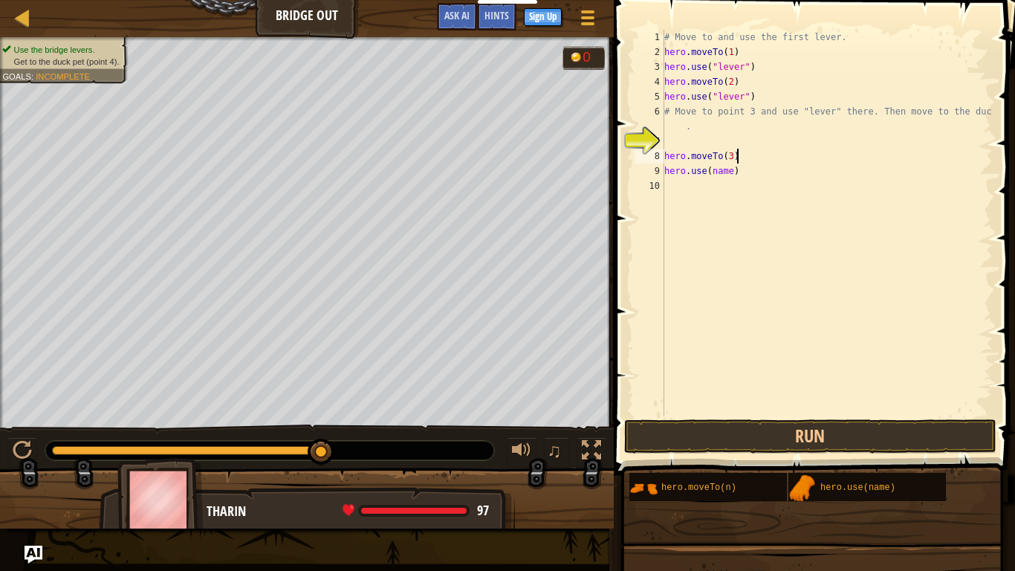
click at [789, 152] on div "# Move to and use the first lever. hero . moveTo ( 1 ) hero . use ( "lever" ) h…" at bounding box center [828, 238] width 332 height 416
click at [729, 169] on div "# Move to and use the first lever. hero . moveTo ( 1 ) hero . use ( "lever" ) h…" at bounding box center [828, 238] width 332 height 416
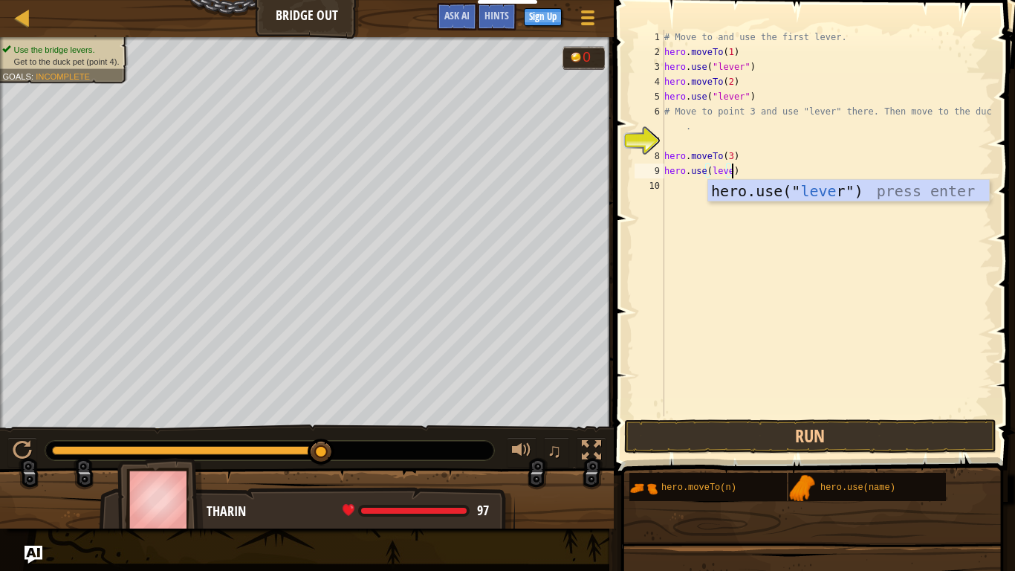
scroll to position [7, 10]
click at [767, 439] on button "Run" at bounding box center [810, 436] width 372 height 34
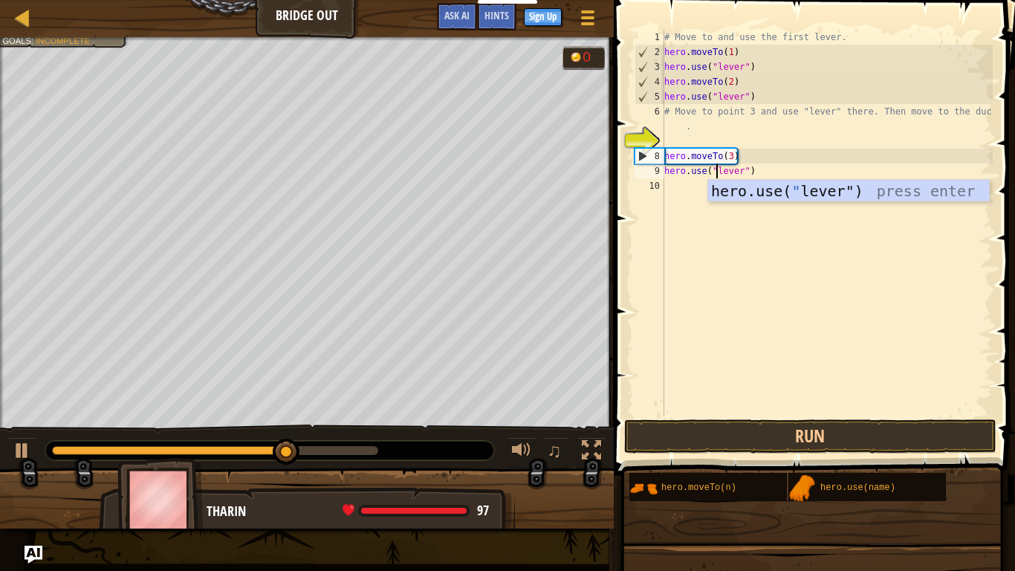
scroll to position [7, 7]
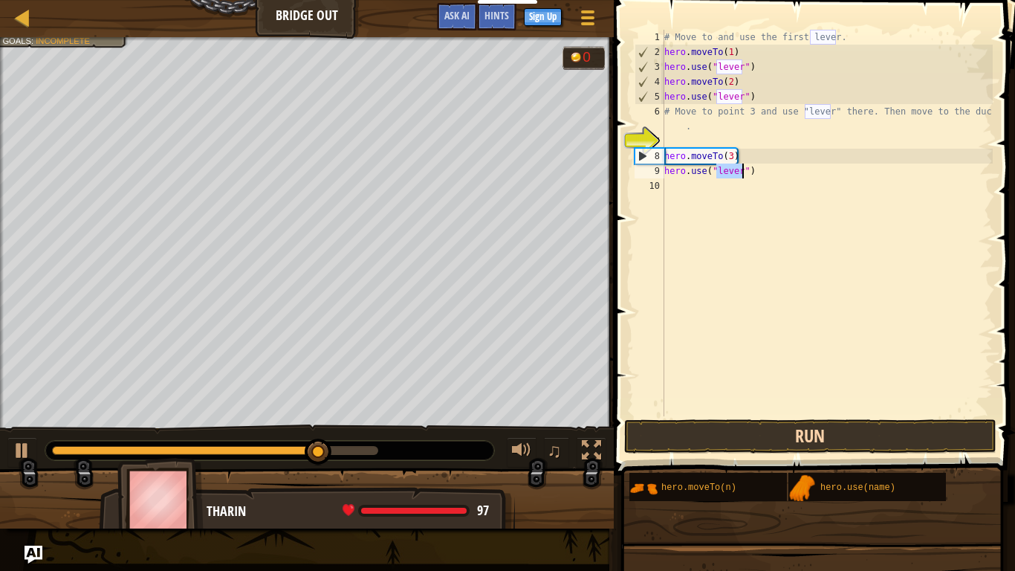
type textarea "hero.use("lever")"
click at [819, 442] on button "Run" at bounding box center [810, 436] width 372 height 34
